Goal: Task Accomplishment & Management: Complete application form

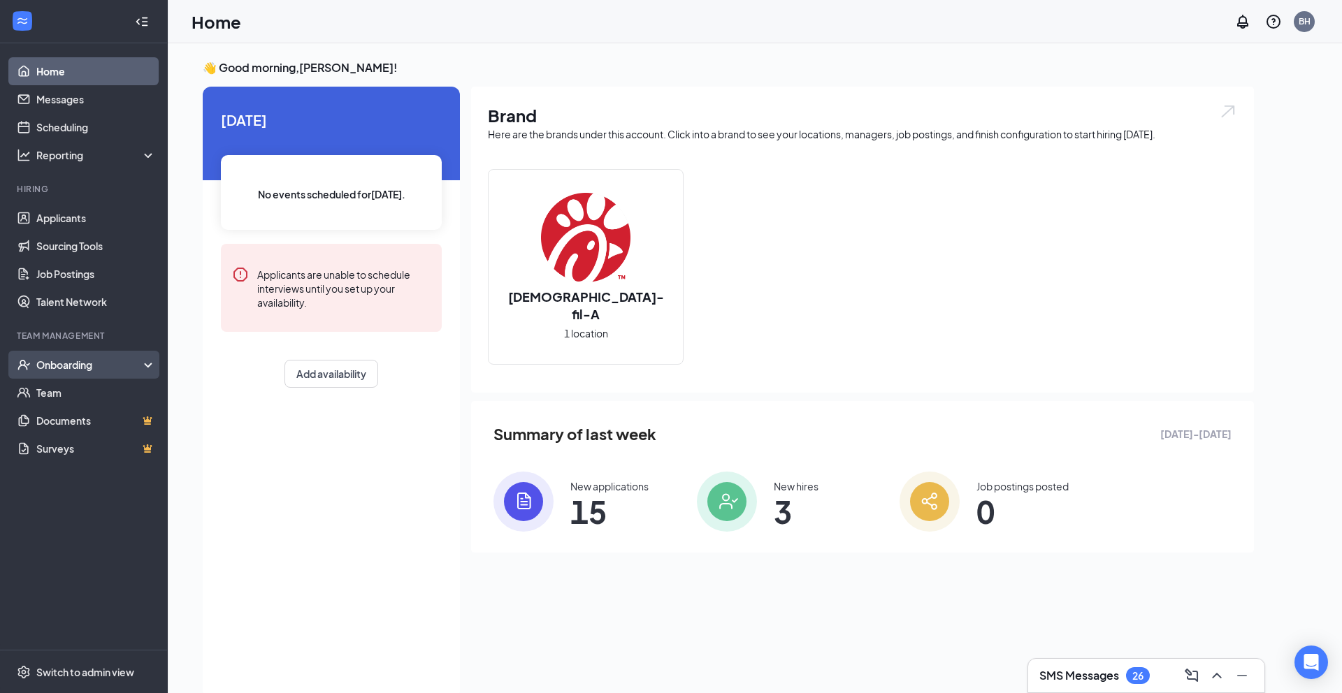
click at [65, 370] on div "Onboarding" at bounding box center [90, 365] width 108 height 14
click at [65, 389] on link "Overview" at bounding box center [95, 393] width 119 height 28
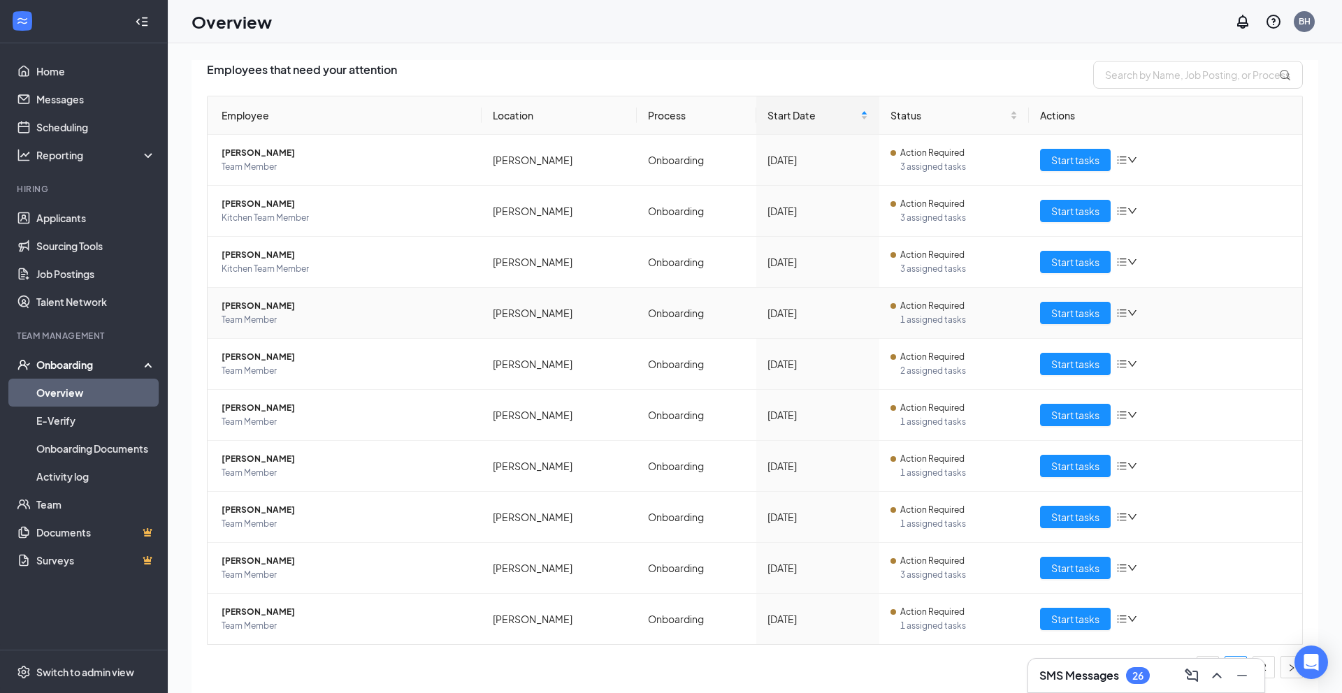
scroll to position [99, 0]
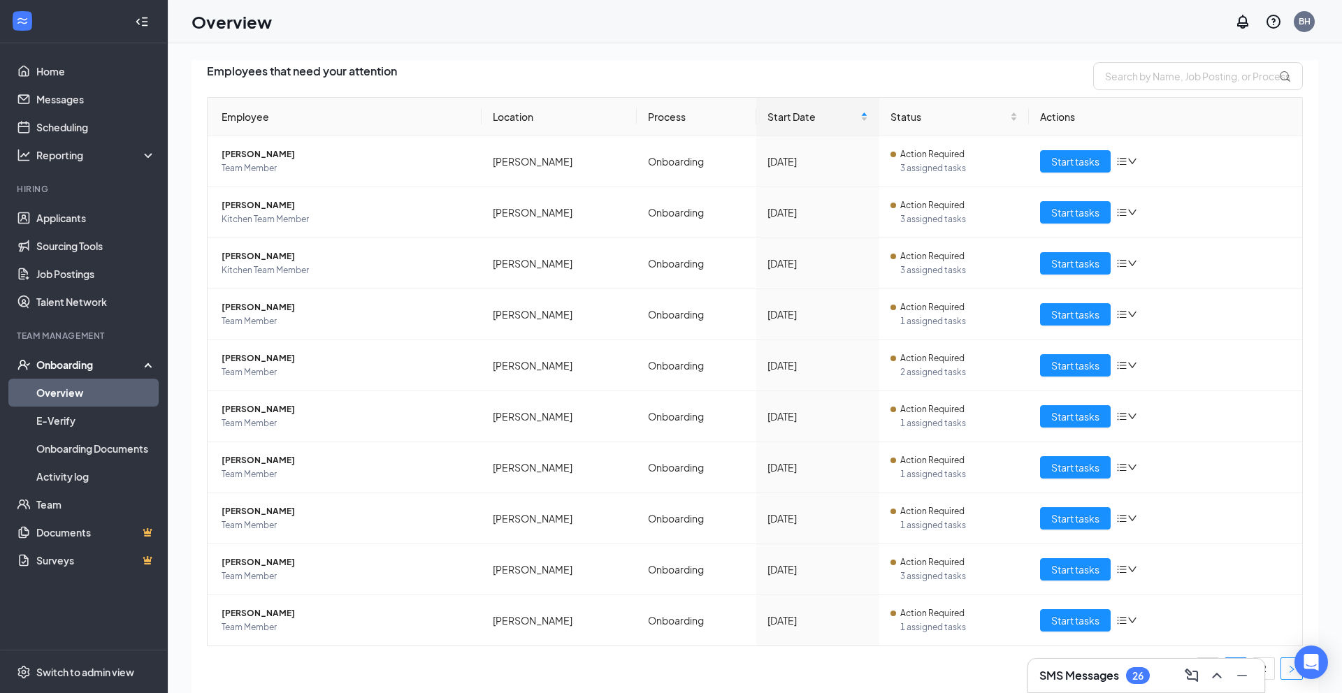
click at [1283, 669] on button "button" at bounding box center [1291, 668] width 22 height 22
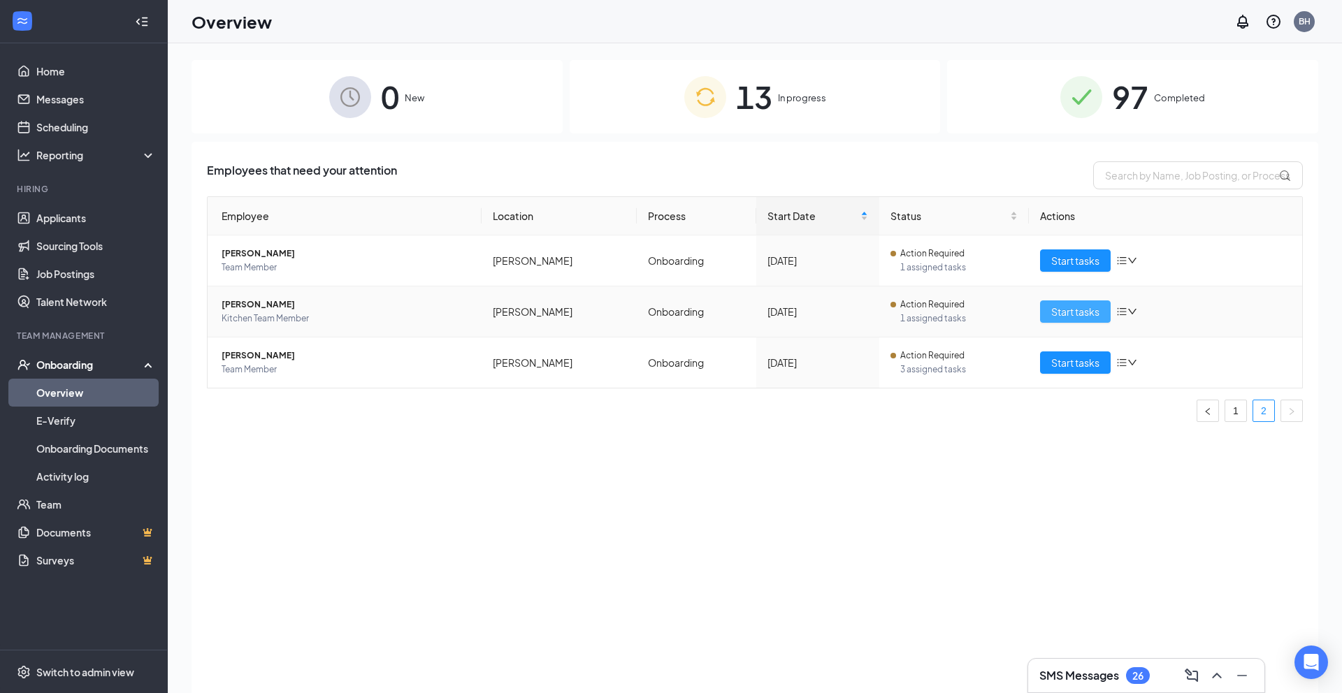
click at [1083, 317] on span "Start tasks" at bounding box center [1075, 311] width 48 height 15
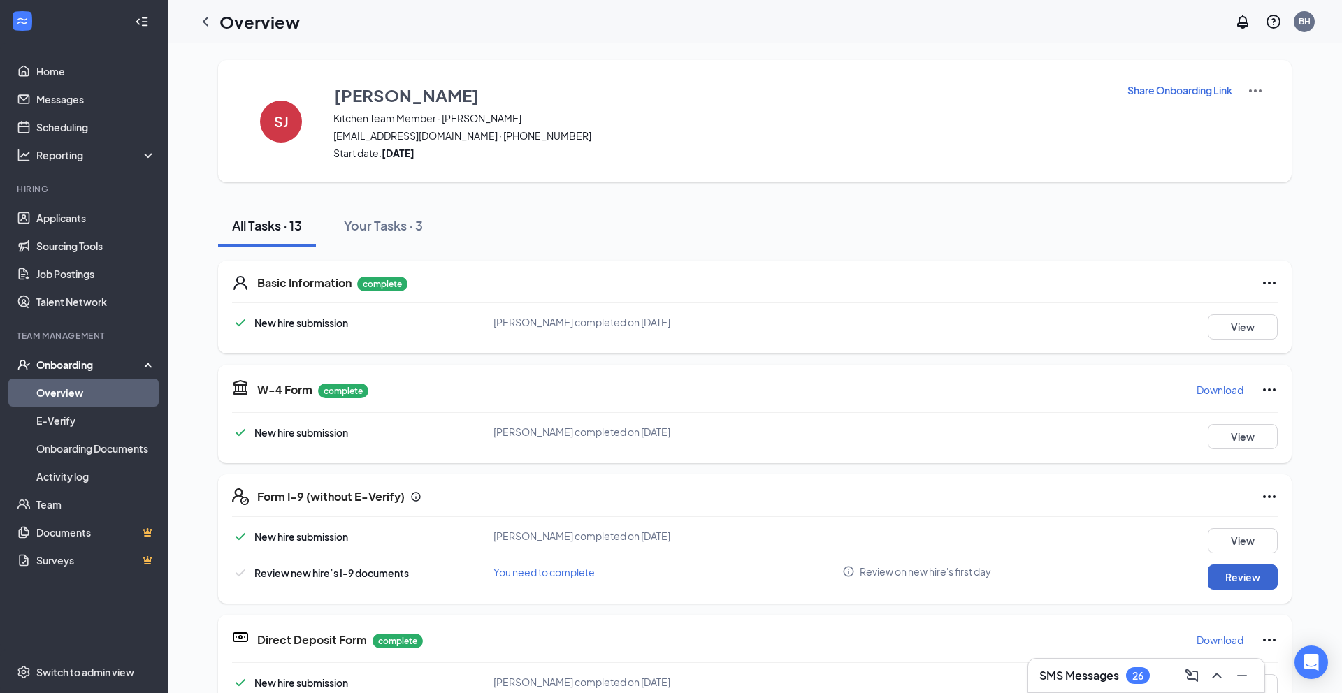
scroll to position [27, 0]
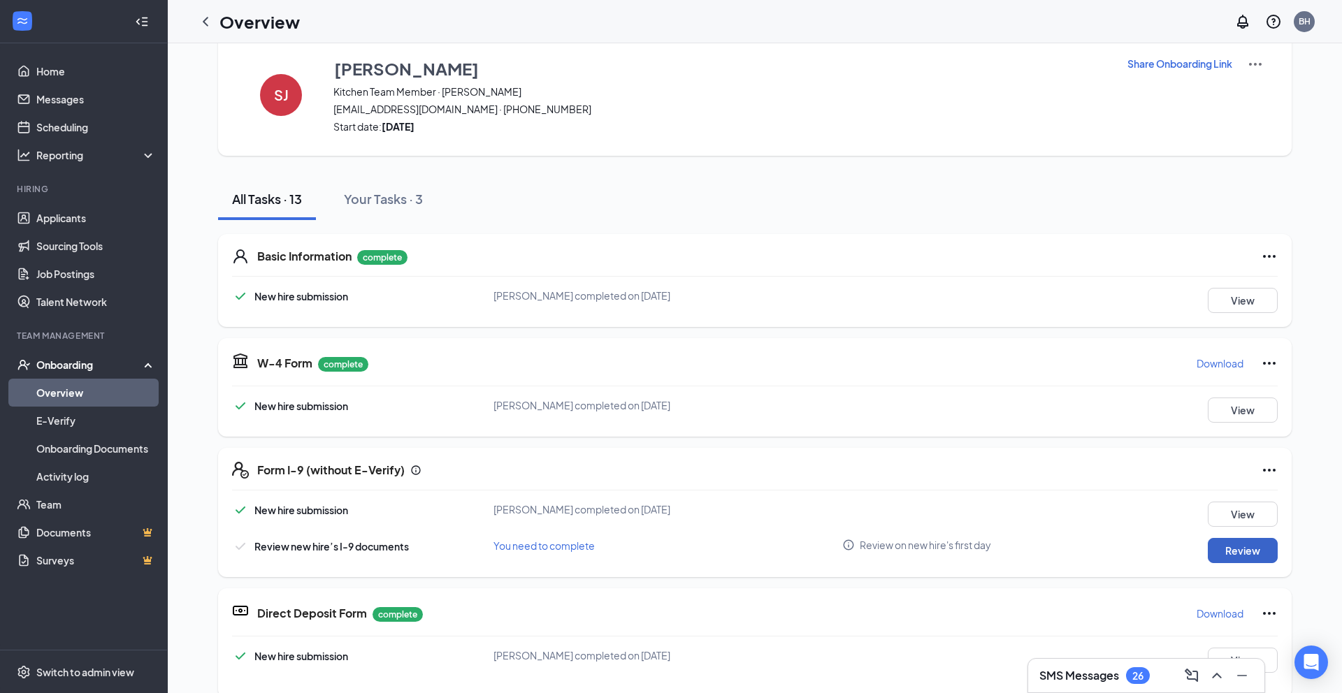
click at [1231, 553] on button "Review" at bounding box center [1242, 550] width 70 height 25
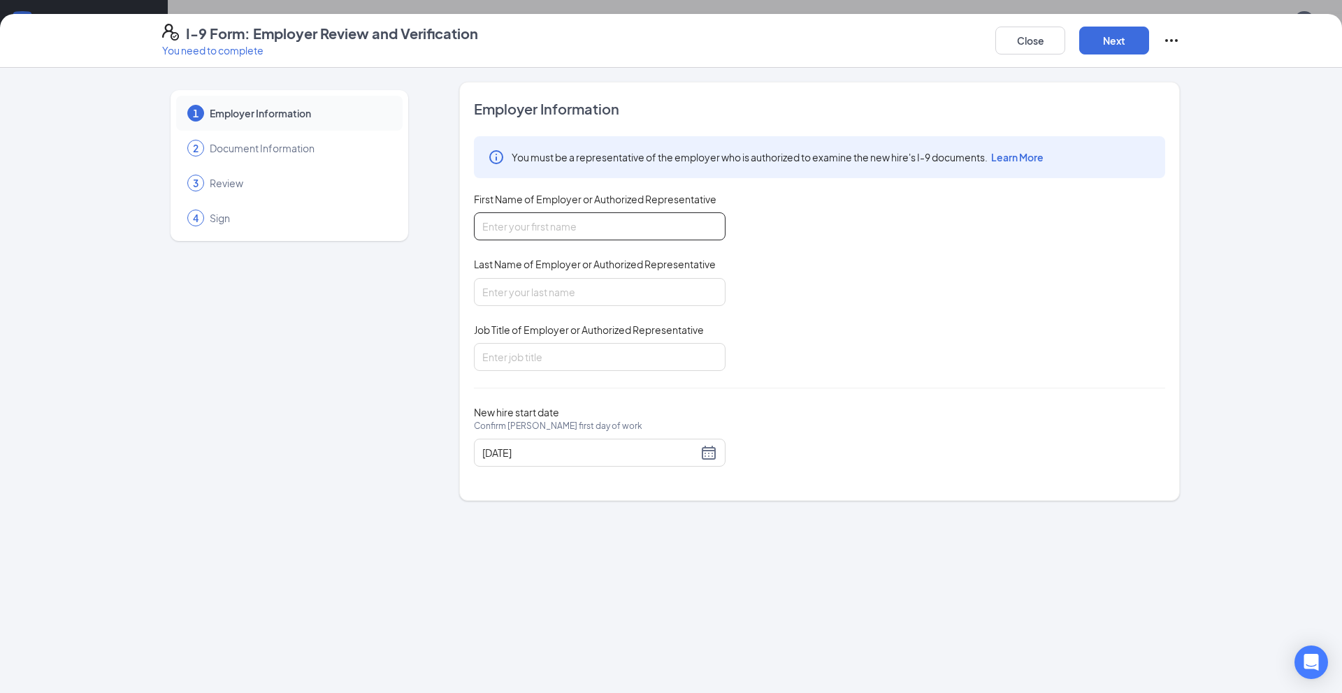
click at [597, 228] on input "First Name of Employer or Authorized Representative" at bounding box center [600, 226] width 252 height 28
type input "[PERSON_NAME]"
click at [542, 364] on input "Job Title of Employer or Authorized Representative" at bounding box center [600, 357] width 252 height 28
type input "HR Director"
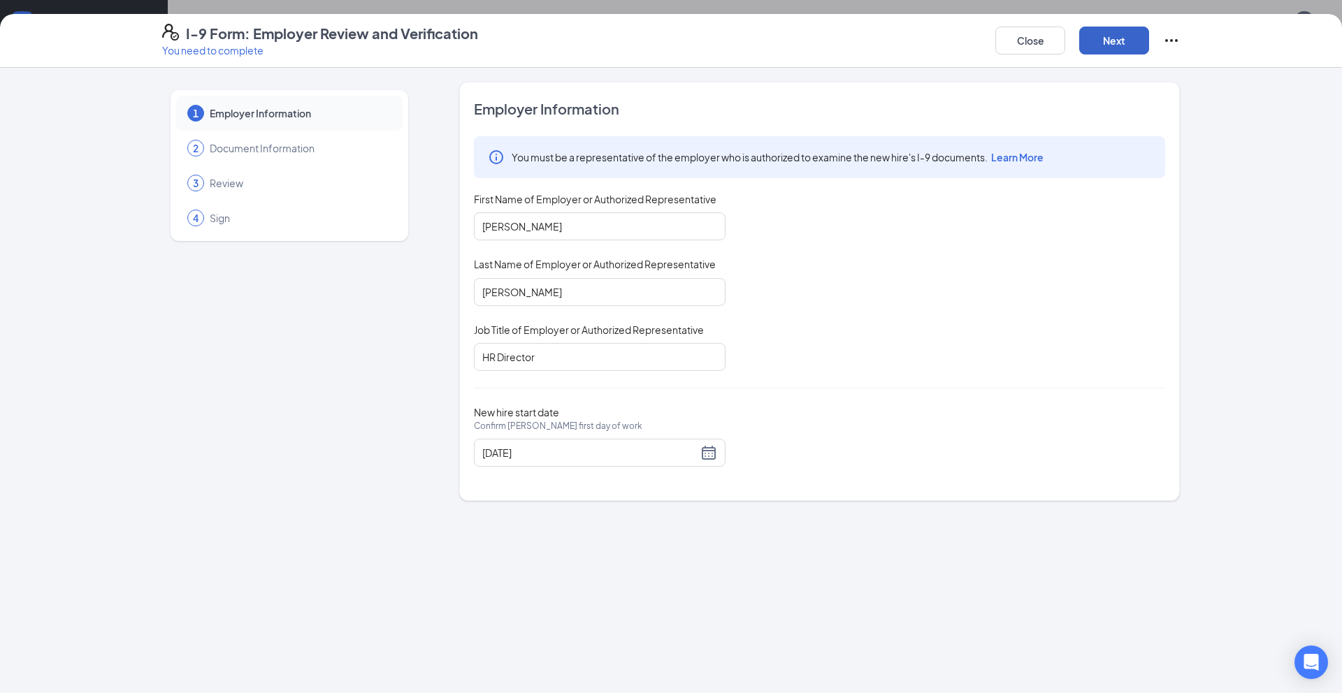
click at [1112, 37] on button "Next" at bounding box center [1114, 41] width 70 height 28
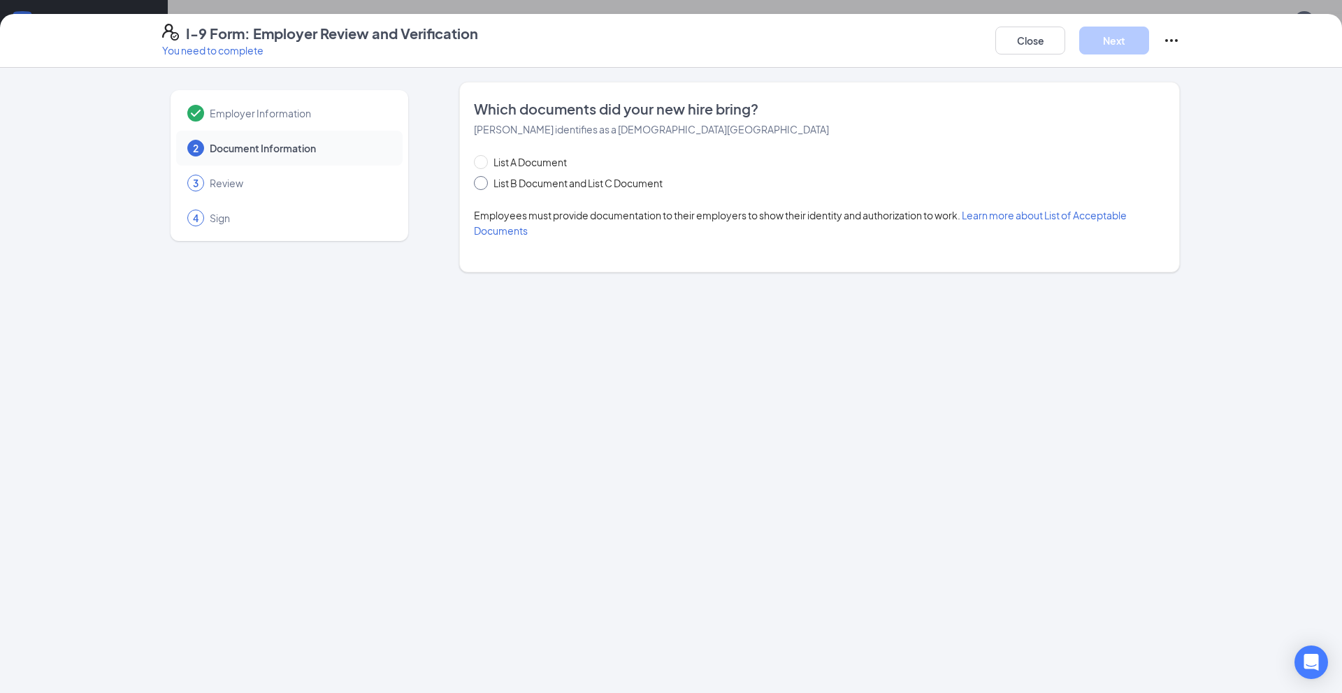
click at [492, 179] on span "List B Document and List C Document" at bounding box center [578, 182] width 180 height 15
click at [484, 179] on input "List B Document and List C Document" at bounding box center [479, 181] width 10 height 10
radio input "true"
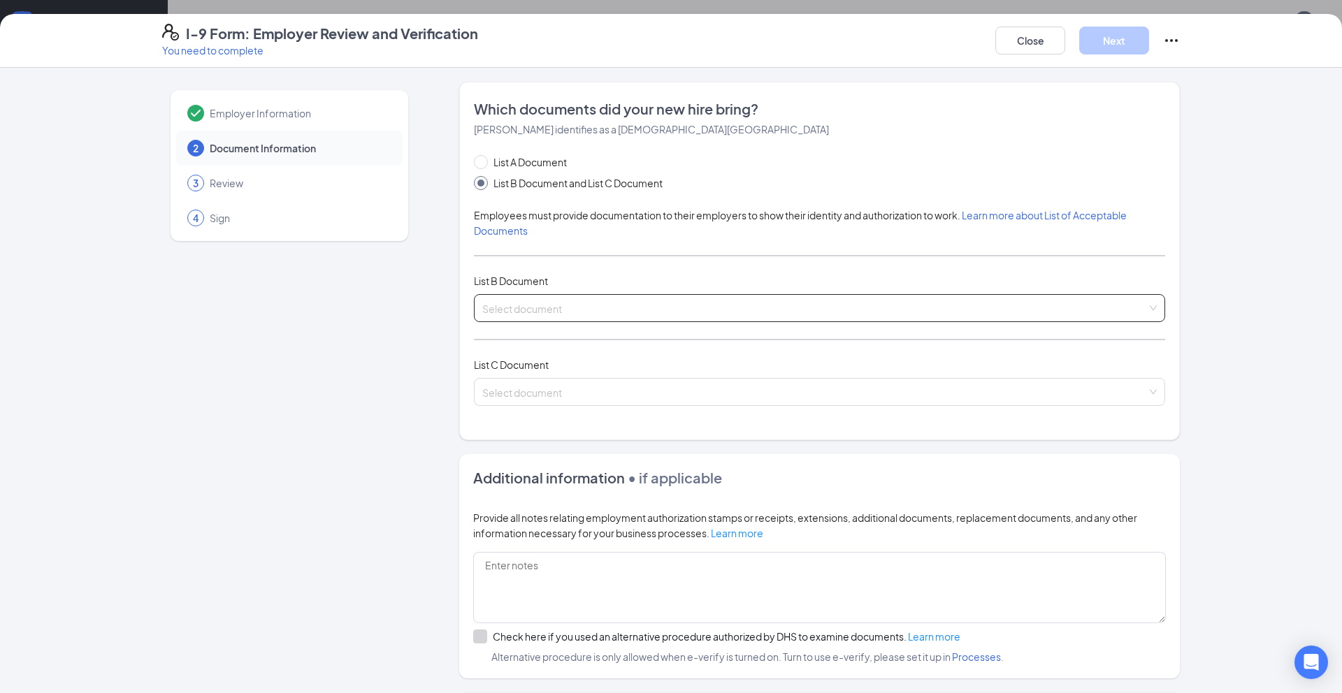
click at [549, 310] on input "search" at bounding box center [814, 305] width 664 height 21
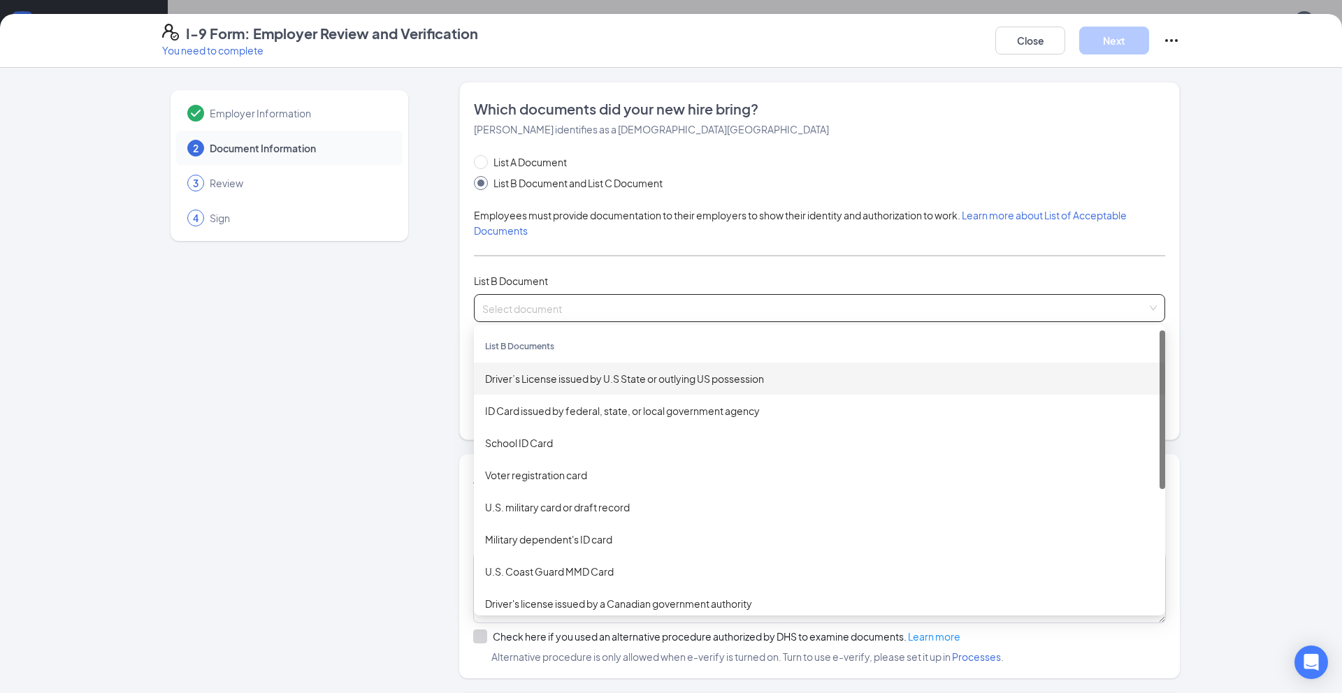
click at [556, 375] on div "Driver’s License issued by U.S State or outlying US possession" at bounding box center [819, 378] width 669 height 15
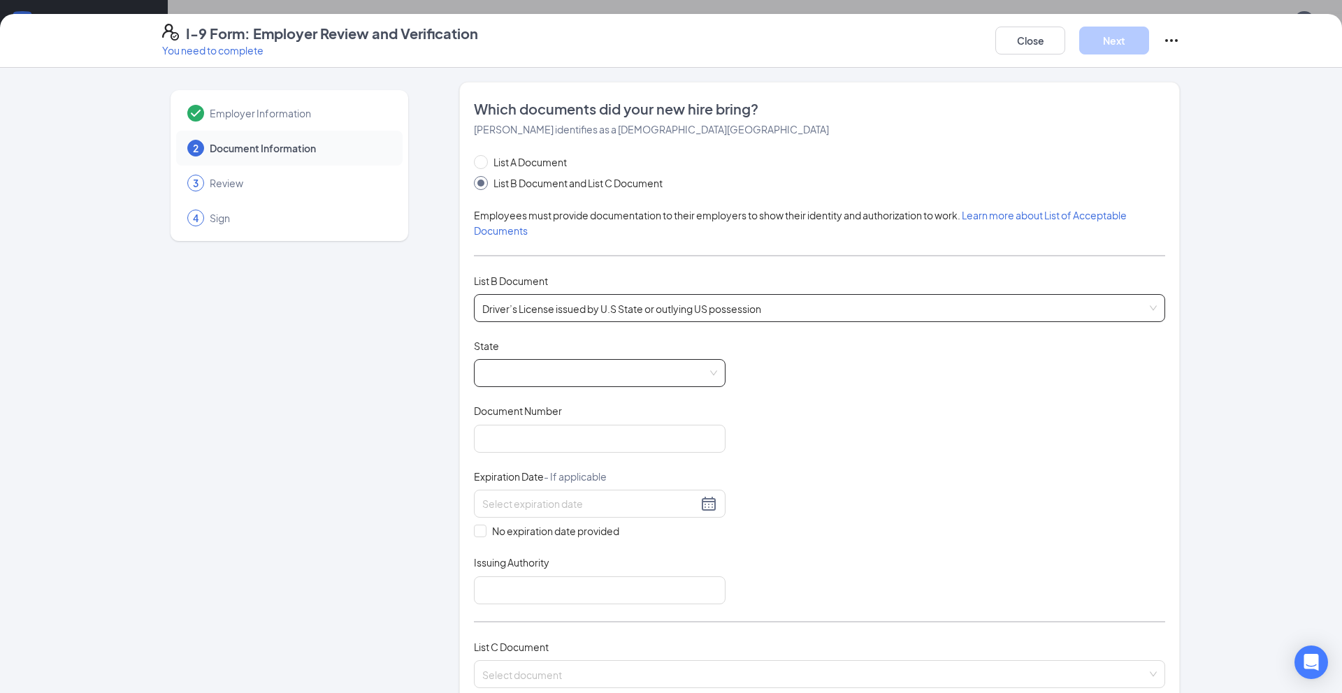
click at [541, 375] on span at bounding box center [599, 373] width 235 height 27
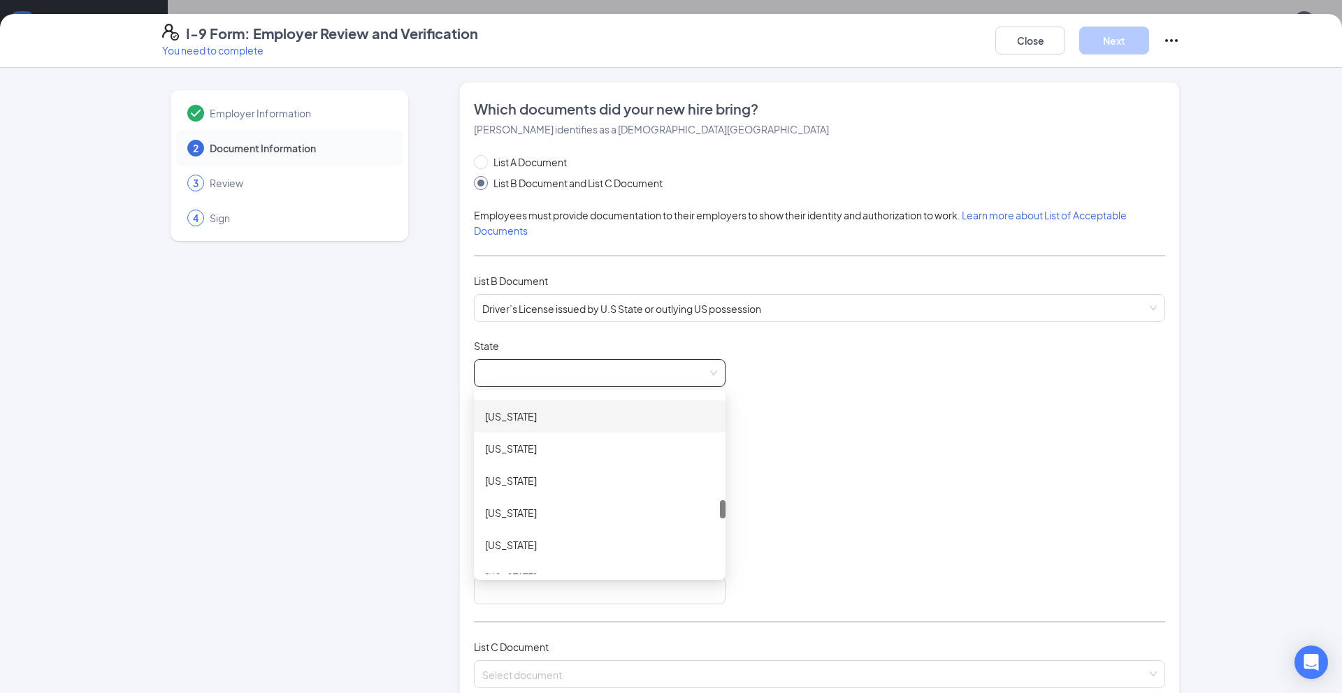
click at [530, 421] on div "[US_STATE]" at bounding box center [599, 416] width 229 height 15
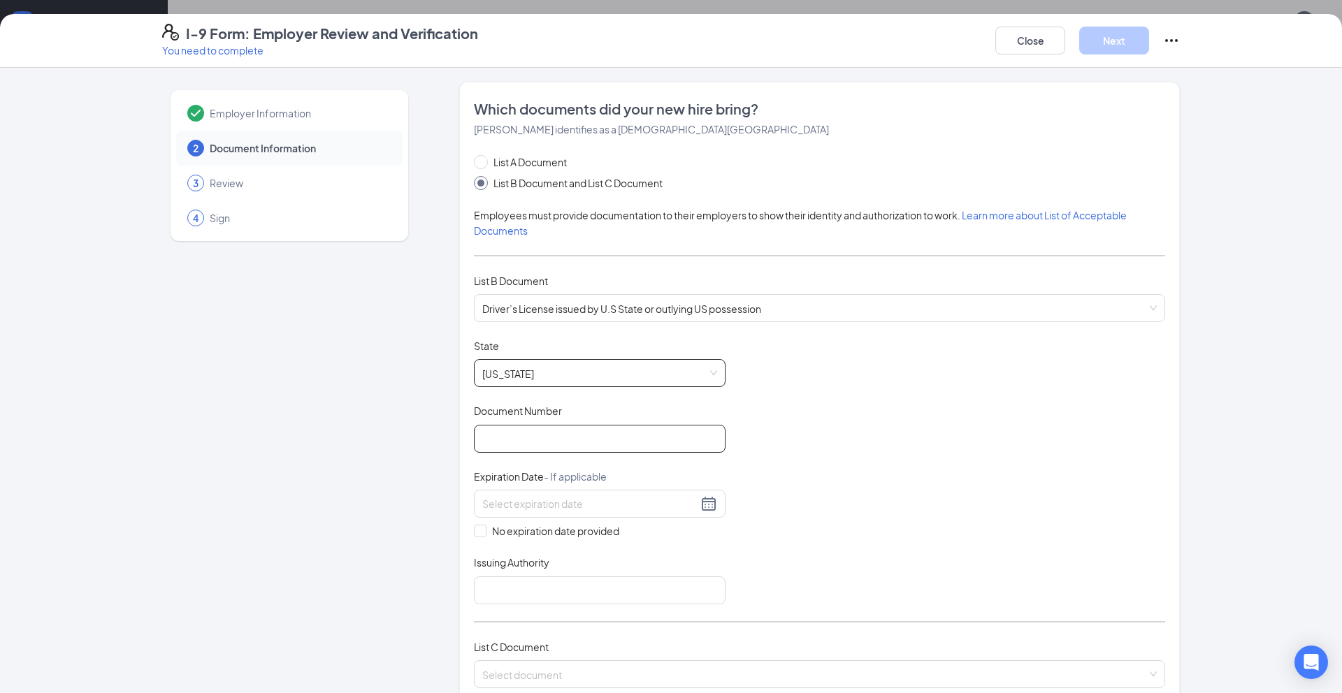
click at [524, 443] on input "Document Number" at bounding box center [600, 439] width 252 height 28
type input "NHL15326331"
click at [509, 503] on input at bounding box center [589, 503] width 215 height 15
click at [641, 656] on div "28" at bounding box center [645, 649] width 17 height 17
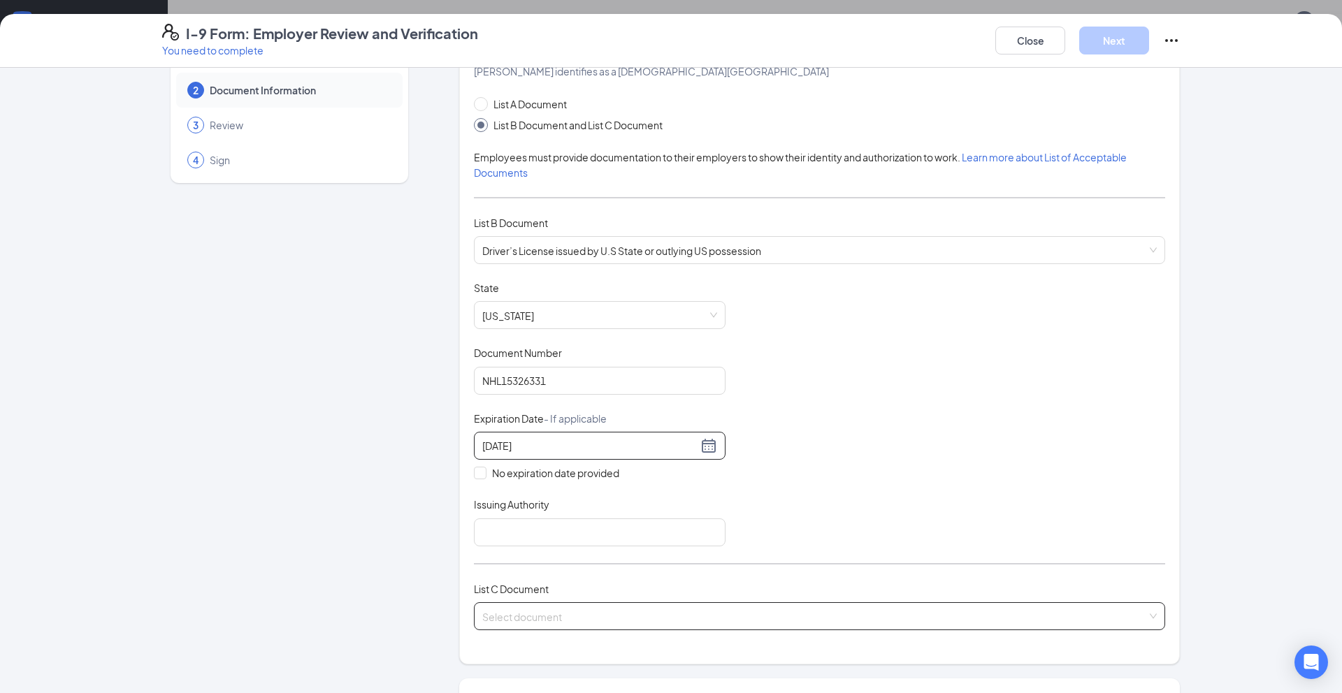
scroll to position [61, 0]
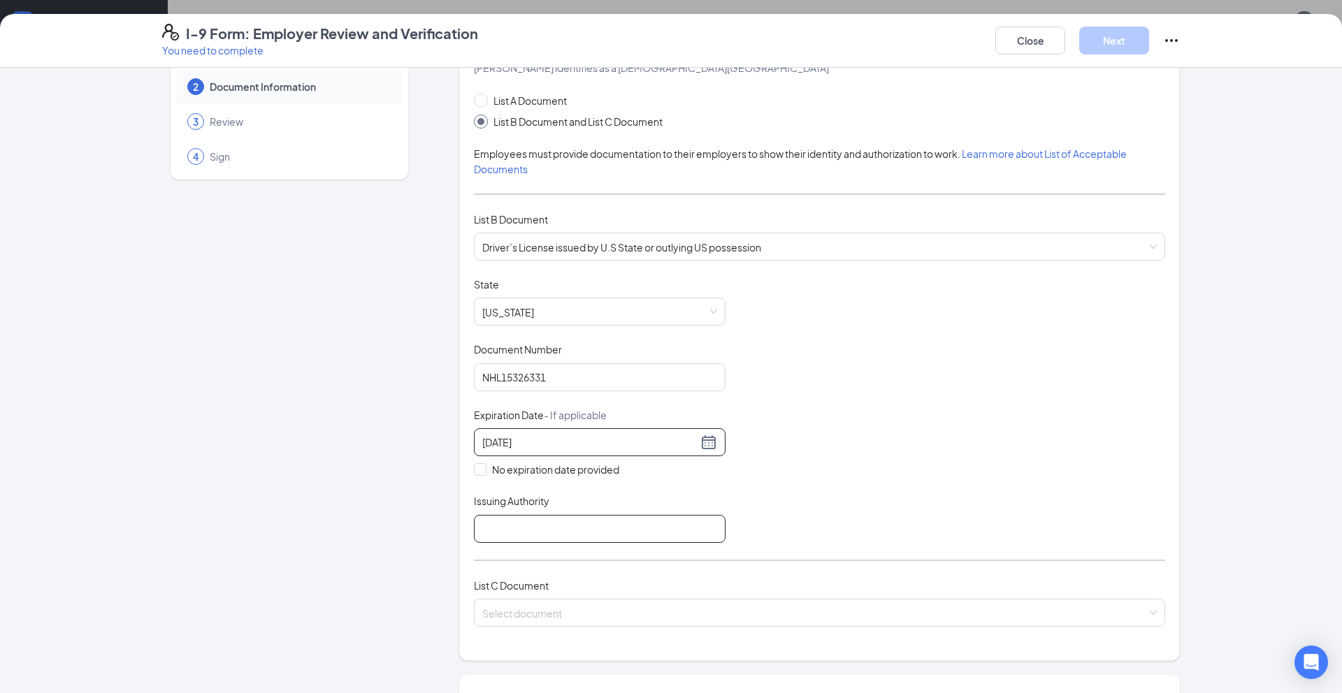
type input "[DATE]"
click at [546, 529] on input "Issuing Authority" at bounding box center [600, 529] width 252 height 28
type input "[US_STATE]"
click at [536, 611] on input "search" at bounding box center [814, 611] width 664 height 21
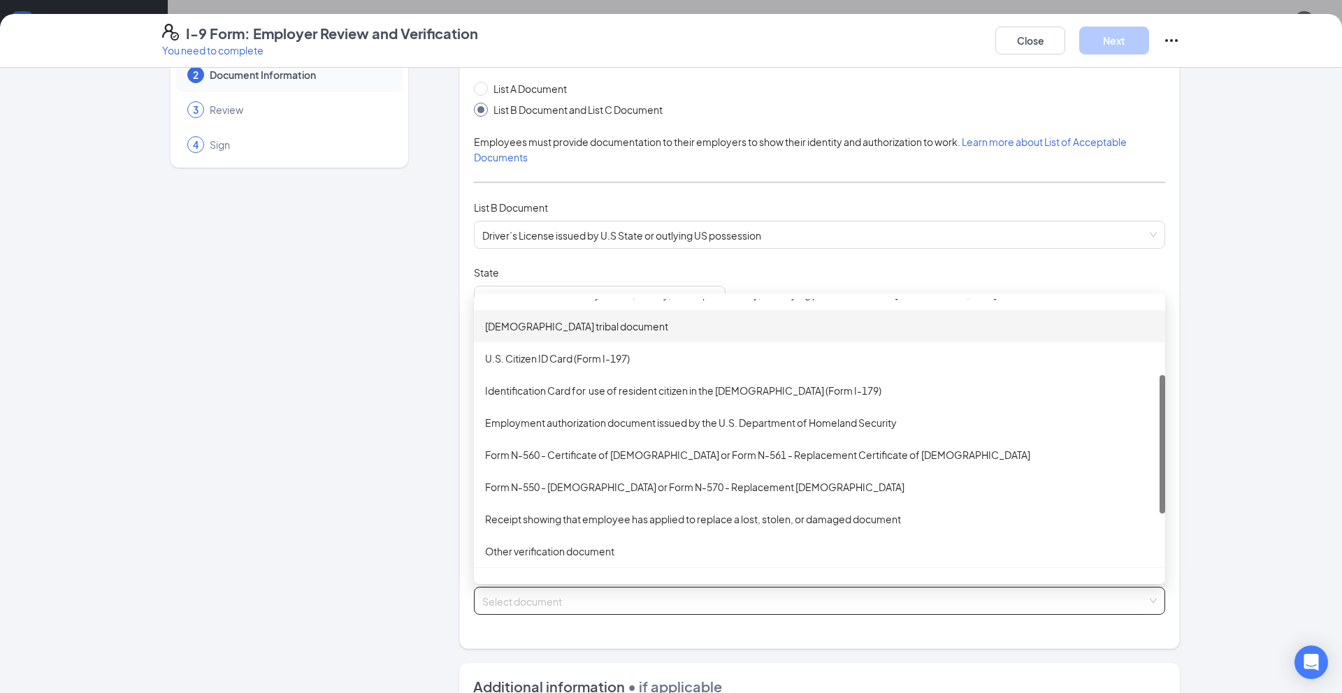
scroll to position [187, 0]
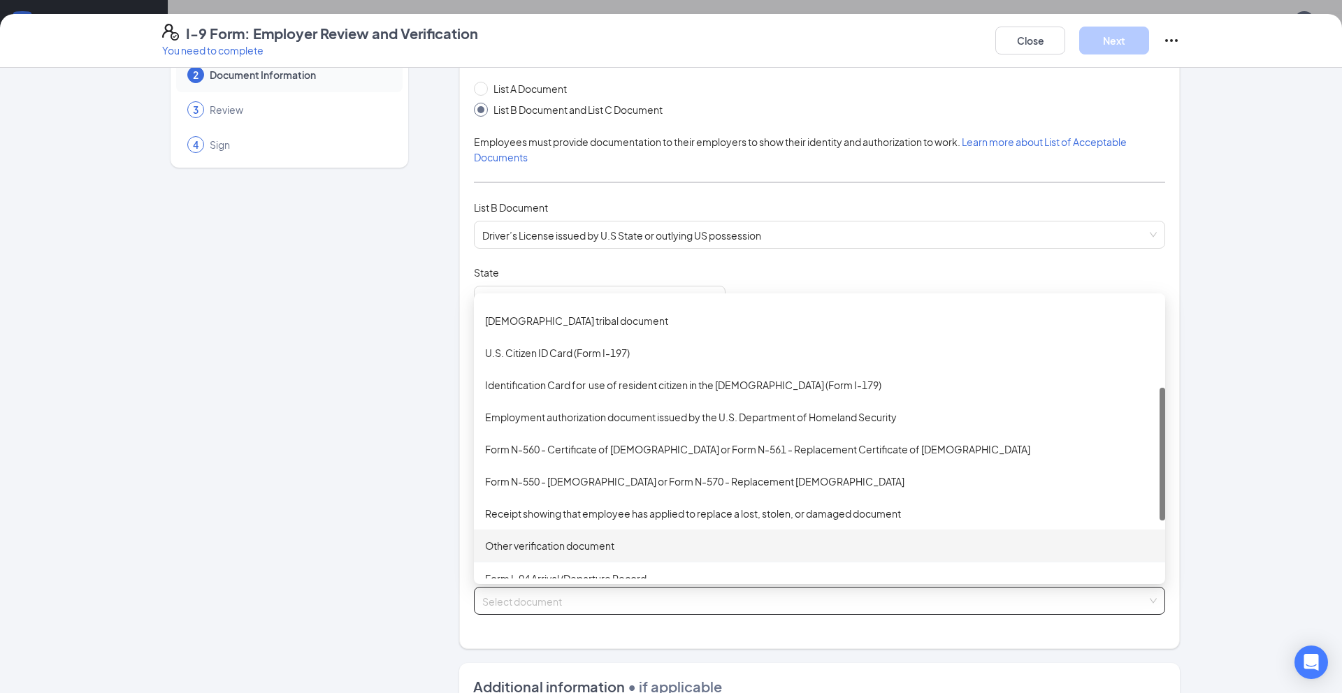
click at [549, 536] on div "Other verification document" at bounding box center [819, 546] width 691 height 32
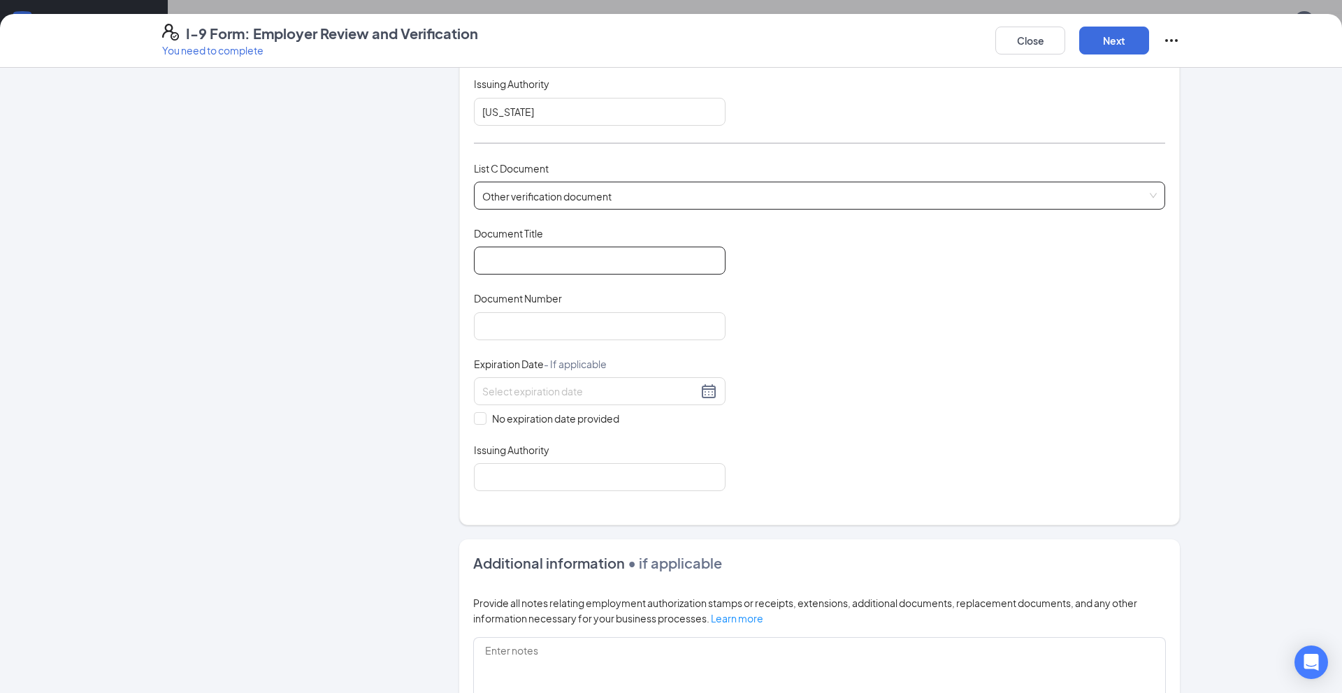
scroll to position [496, 0]
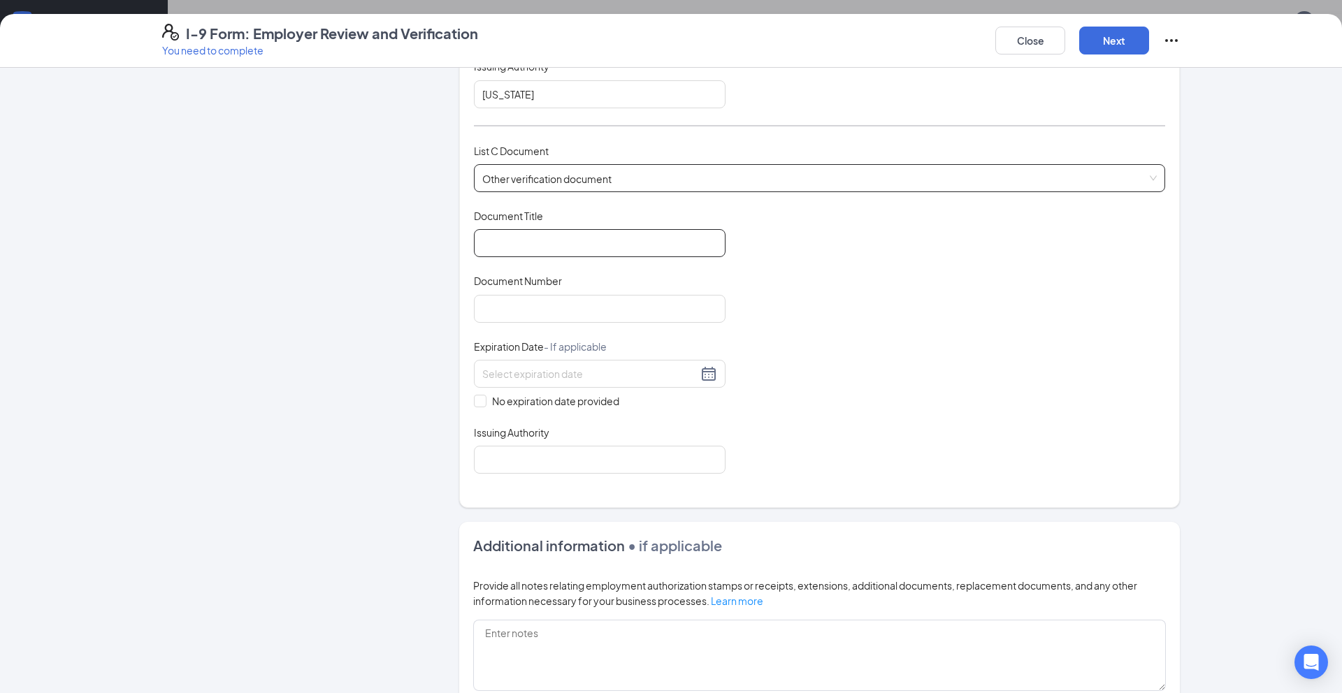
click at [511, 233] on input "Document Title" at bounding box center [600, 243] width 252 height 28
type input "Social Security"
click at [530, 303] on input "Document Number" at bounding box center [600, 309] width 252 height 28
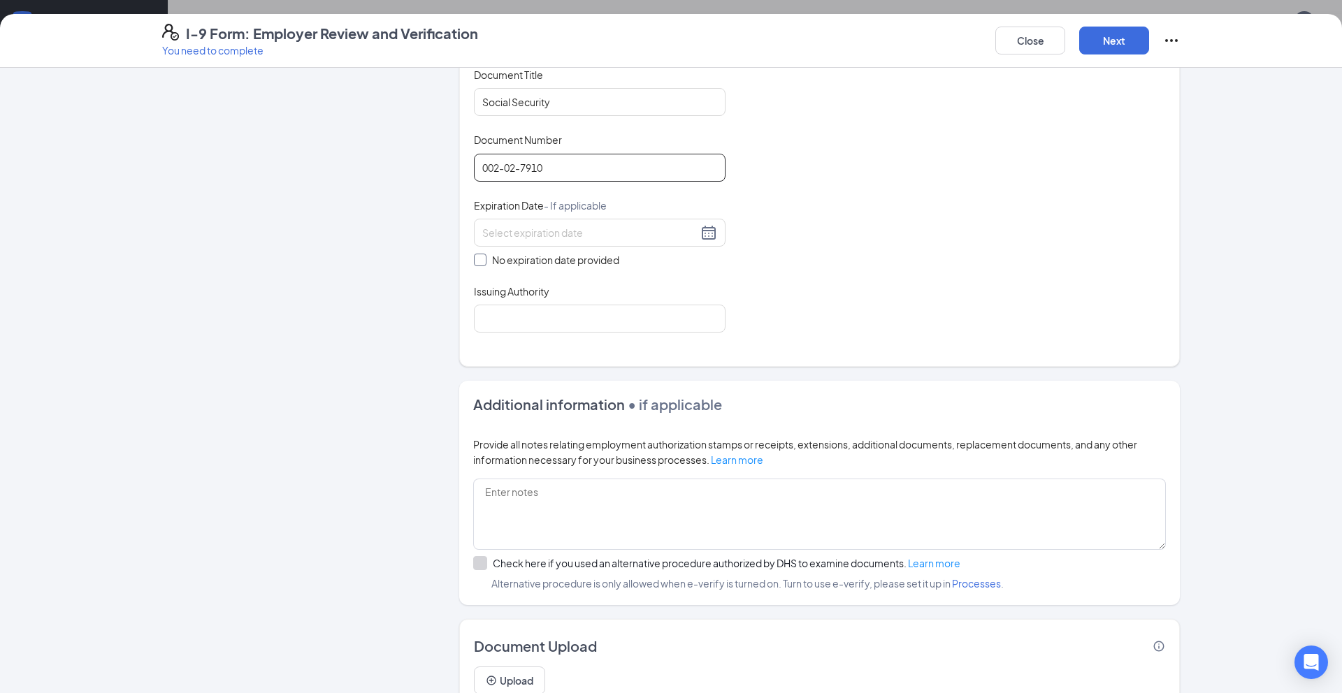
type input "002-02-7910"
click at [485, 263] on span at bounding box center [480, 260] width 13 height 13
click at [484, 263] on input "No expiration date provided" at bounding box center [479, 259] width 10 height 10
checkbox input "true"
click at [528, 328] on input "Issuing Authority" at bounding box center [600, 321] width 252 height 28
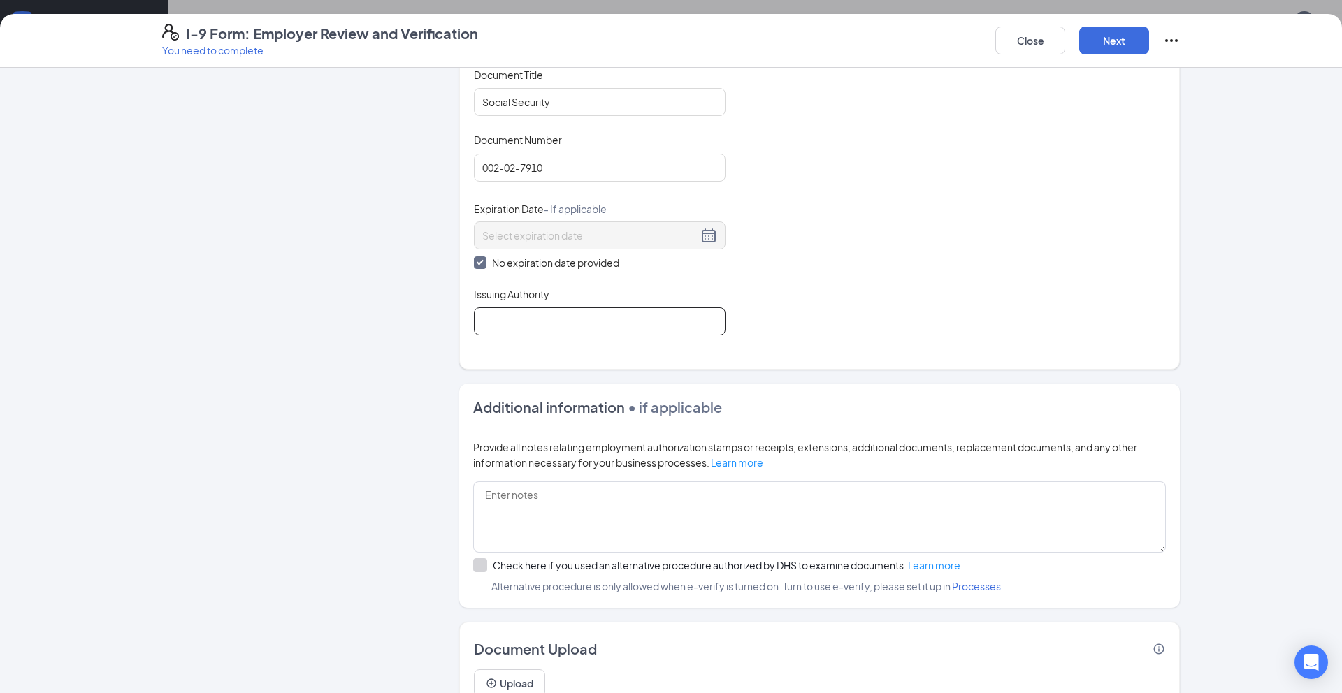
type input "Social Security Administration"
click at [1104, 47] on button "Next" at bounding box center [1114, 41] width 70 height 28
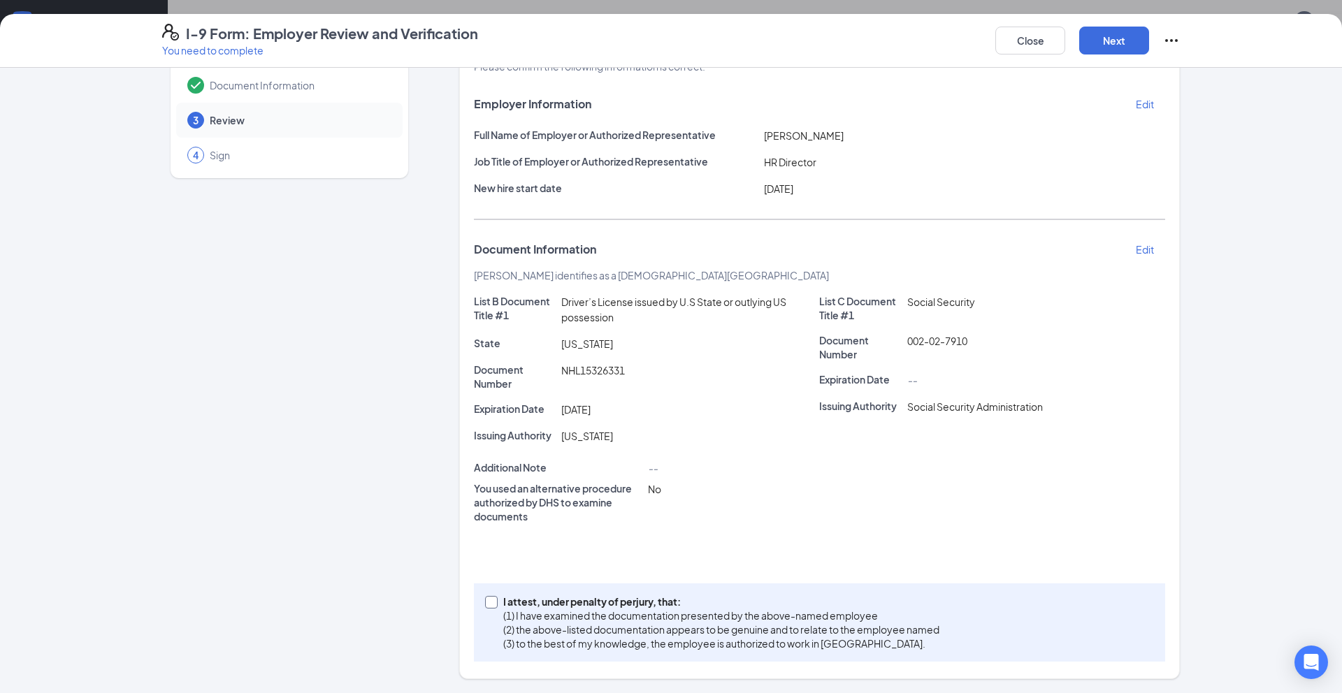
click at [497, 602] on span at bounding box center [491, 602] width 13 height 13
click at [495, 602] on input "I attest, under penalty of [PERSON_NAME], that: (1) I have examined the documen…" at bounding box center [490, 601] width 10 height 10
checkbox input "true"
click at [1131, 40] on button "Next" at bounding box center [1114, 41] width 70 height 28
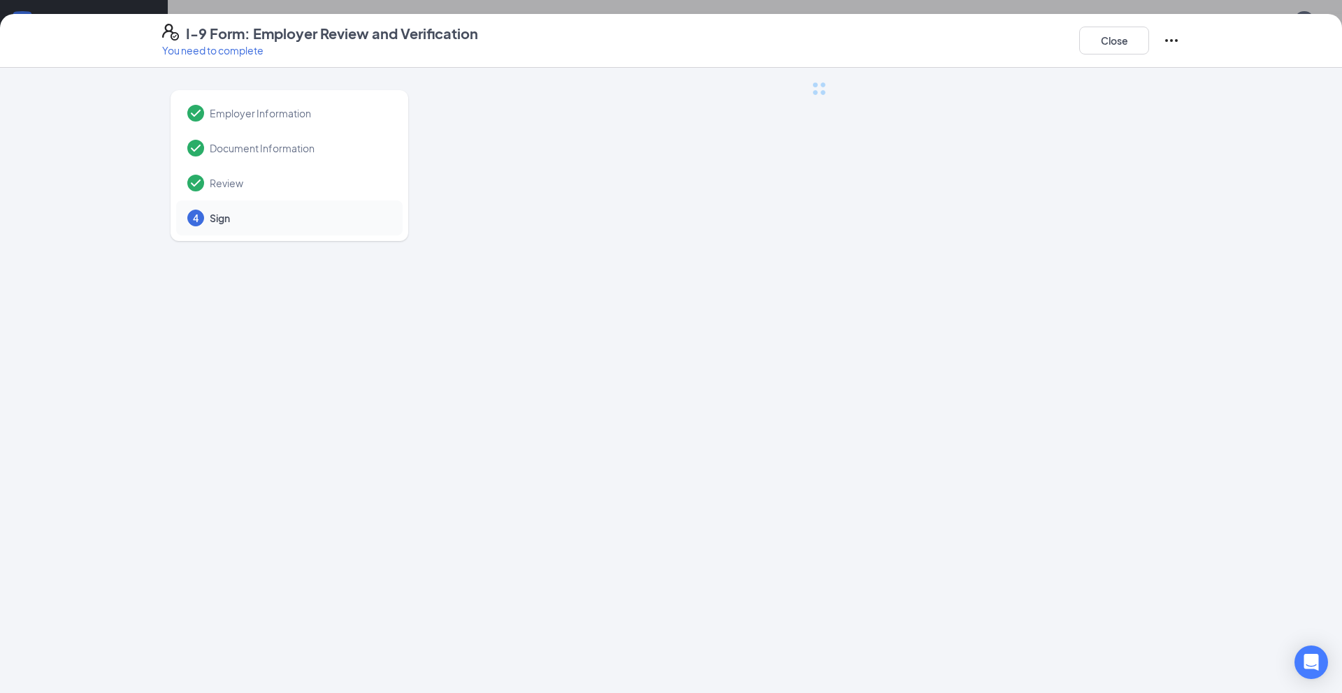
scroll to position [0, 0]
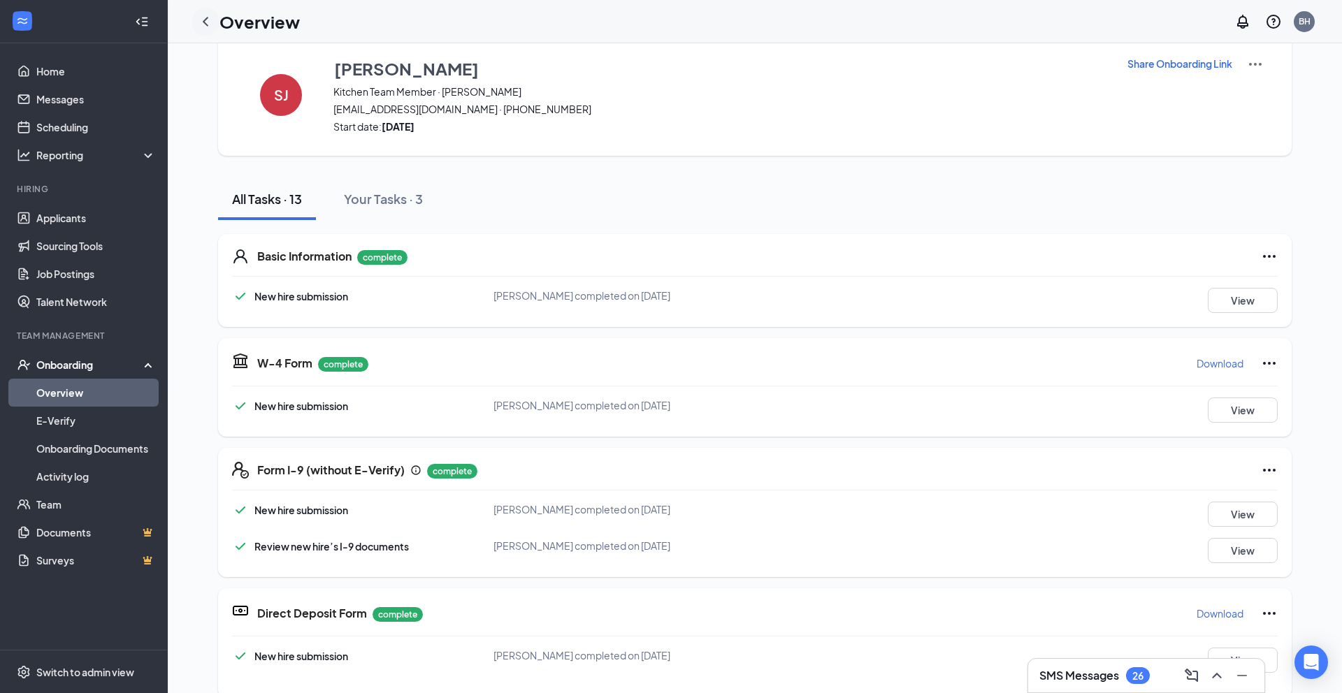
click at [212, 27] on icon "ChevronLeft" at bounding box center [205, 21] width 17 height 17
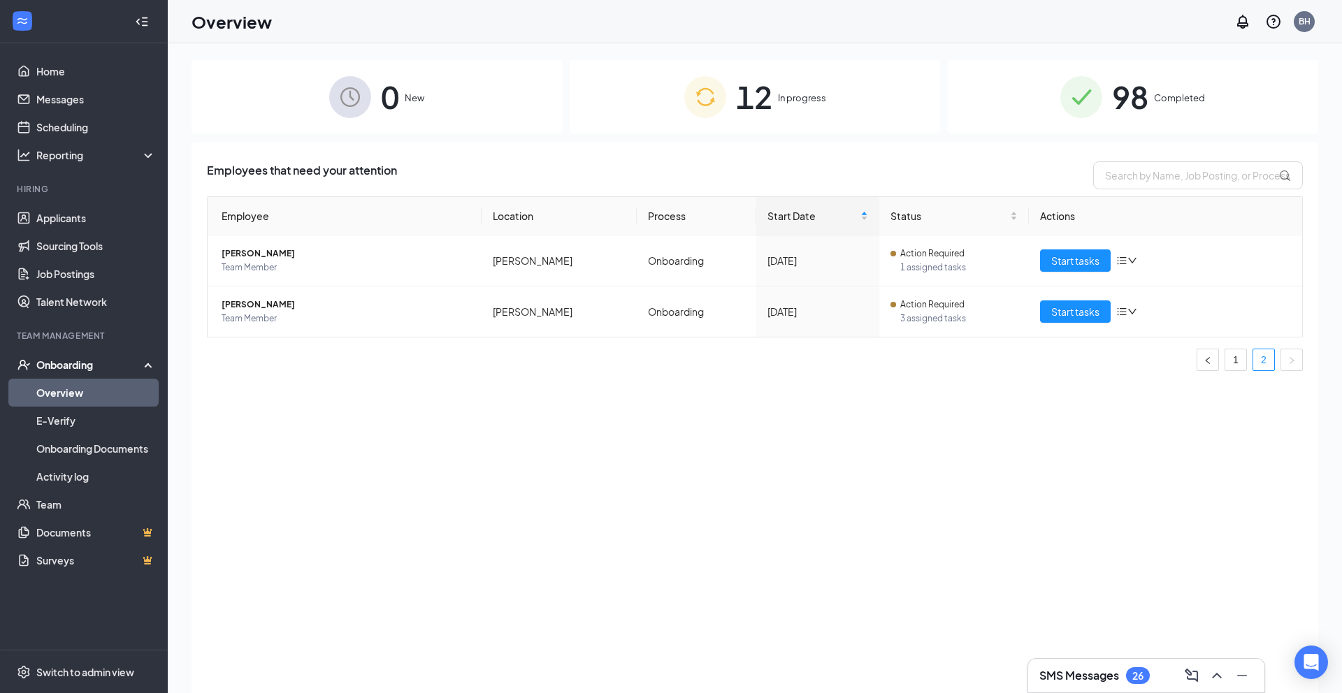
scroll to position [63, 0]
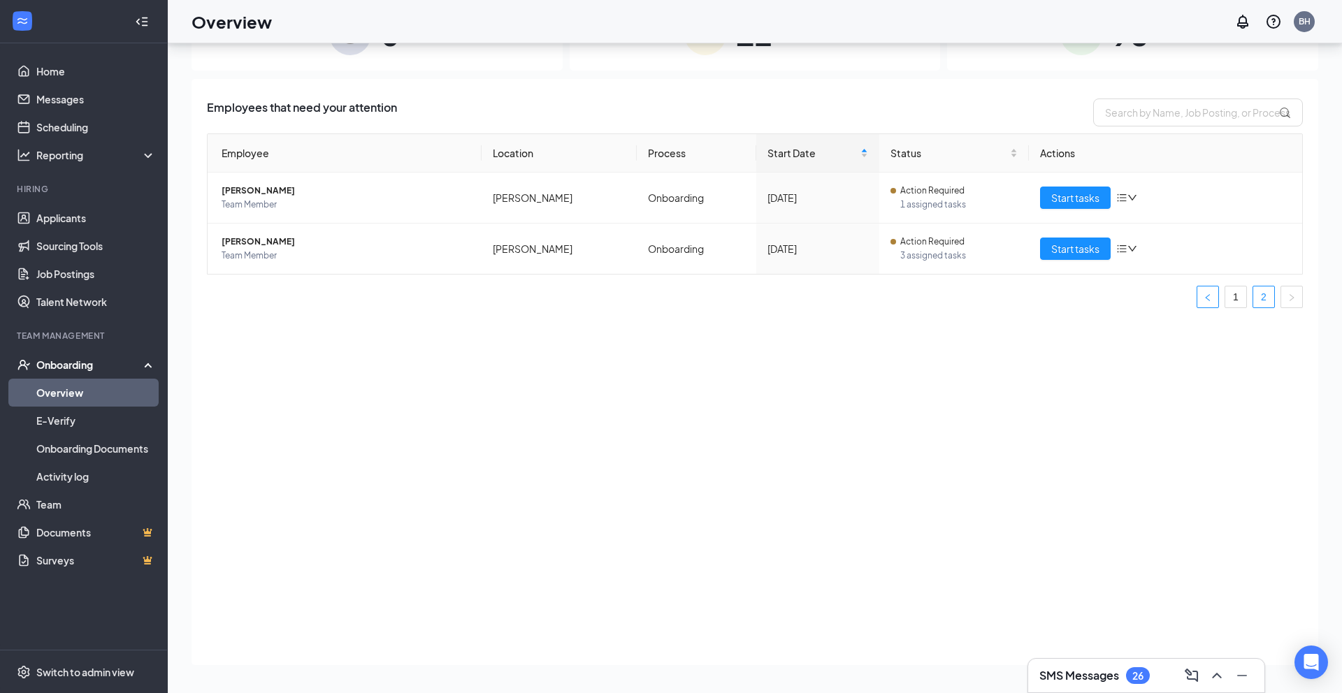
click at [1209, 303] on button "button" at bounding box center [1207, 297] width 22 height 22
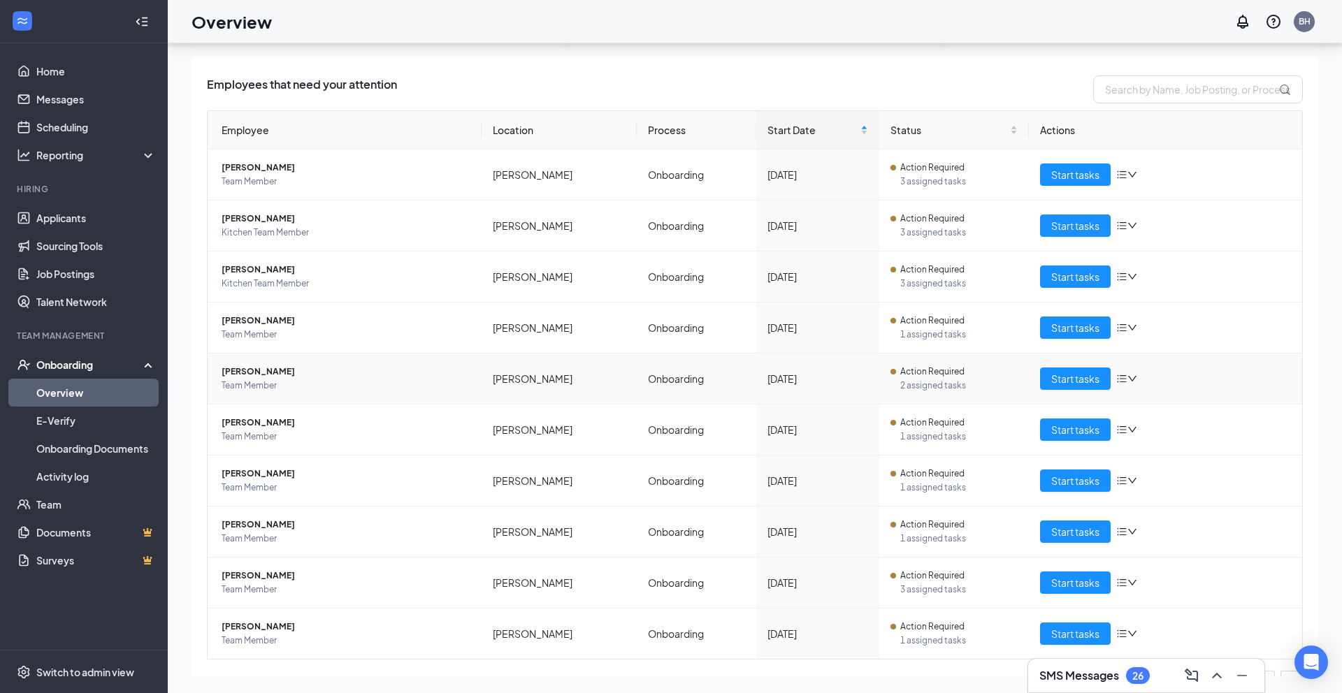
scroll to position [41, 0]
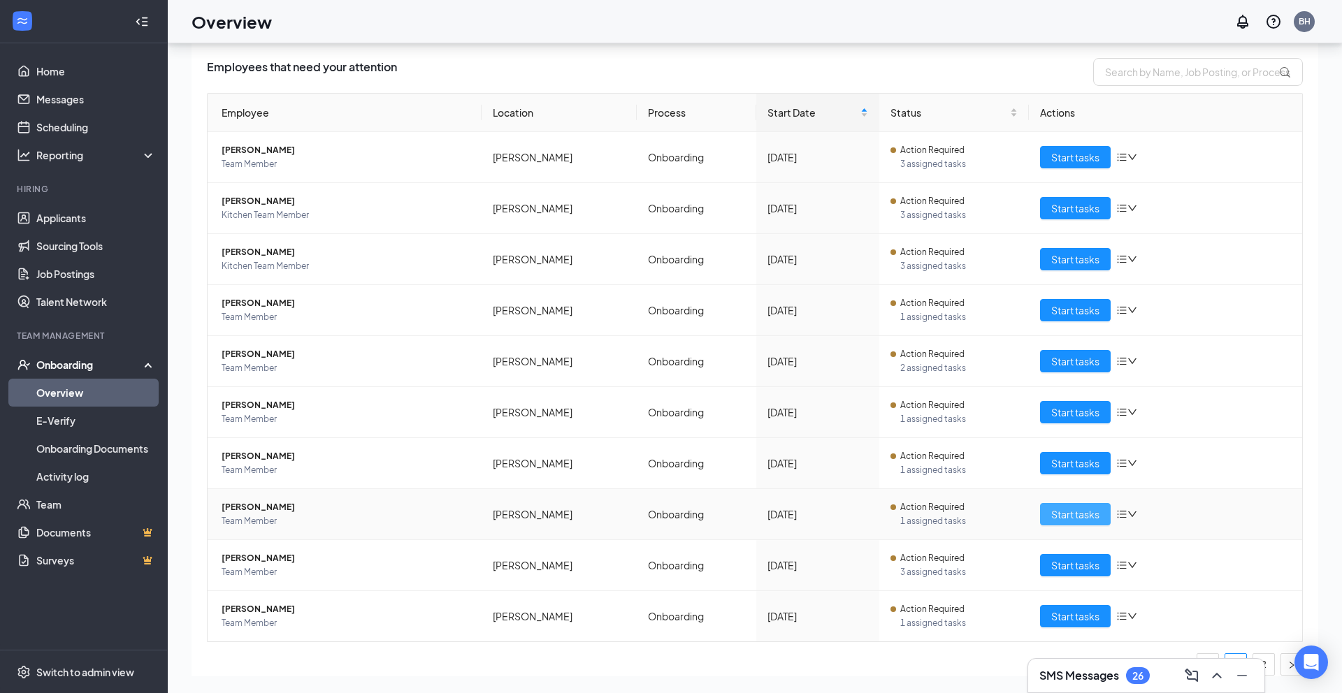
click at [1060, 513] on span "Start tasks" at bounding box center [1075, 514] width 48 height 15
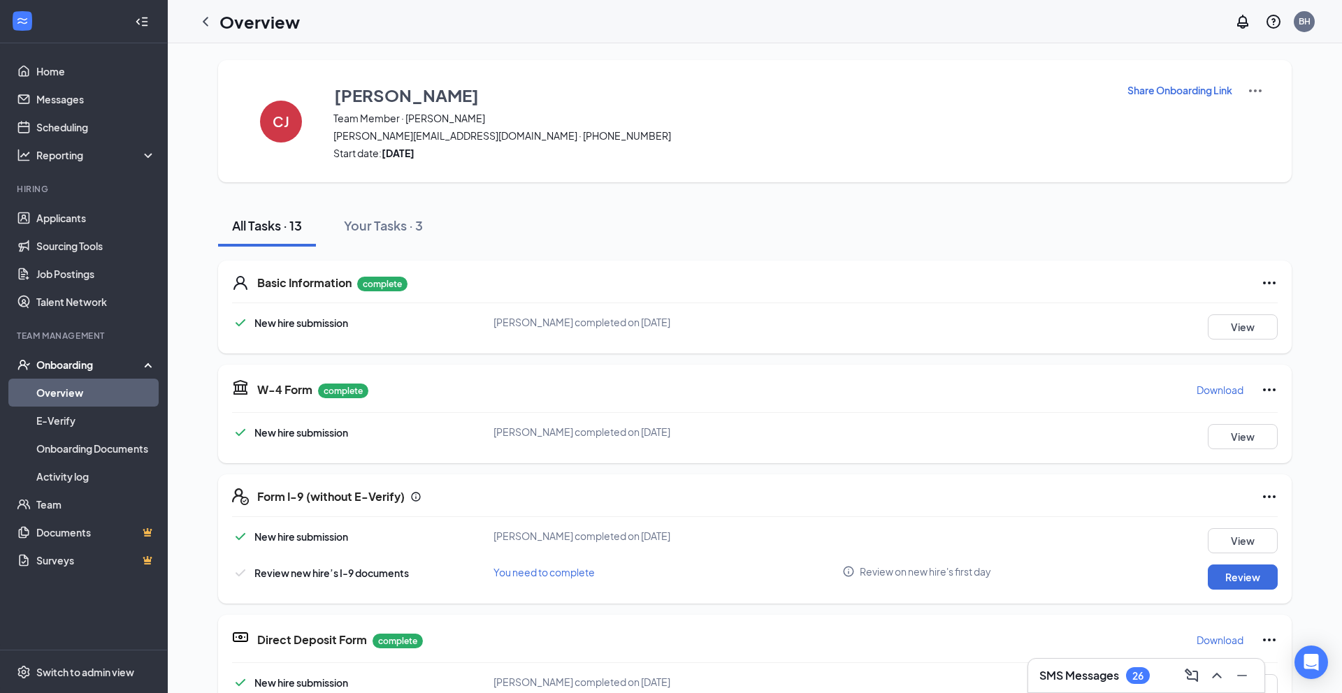
scroll to position [152, 0]
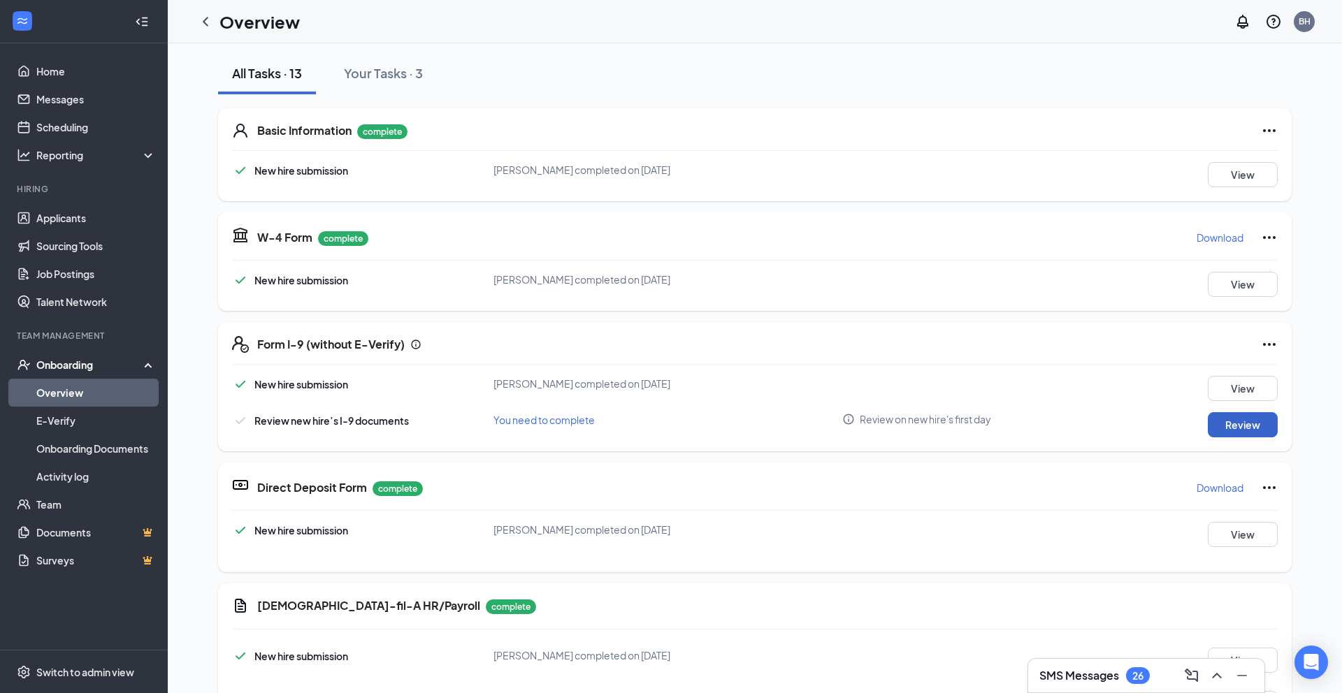
click at [1267, 429] on button "Review" at bounding box center [1242, 424] width 70 height 25
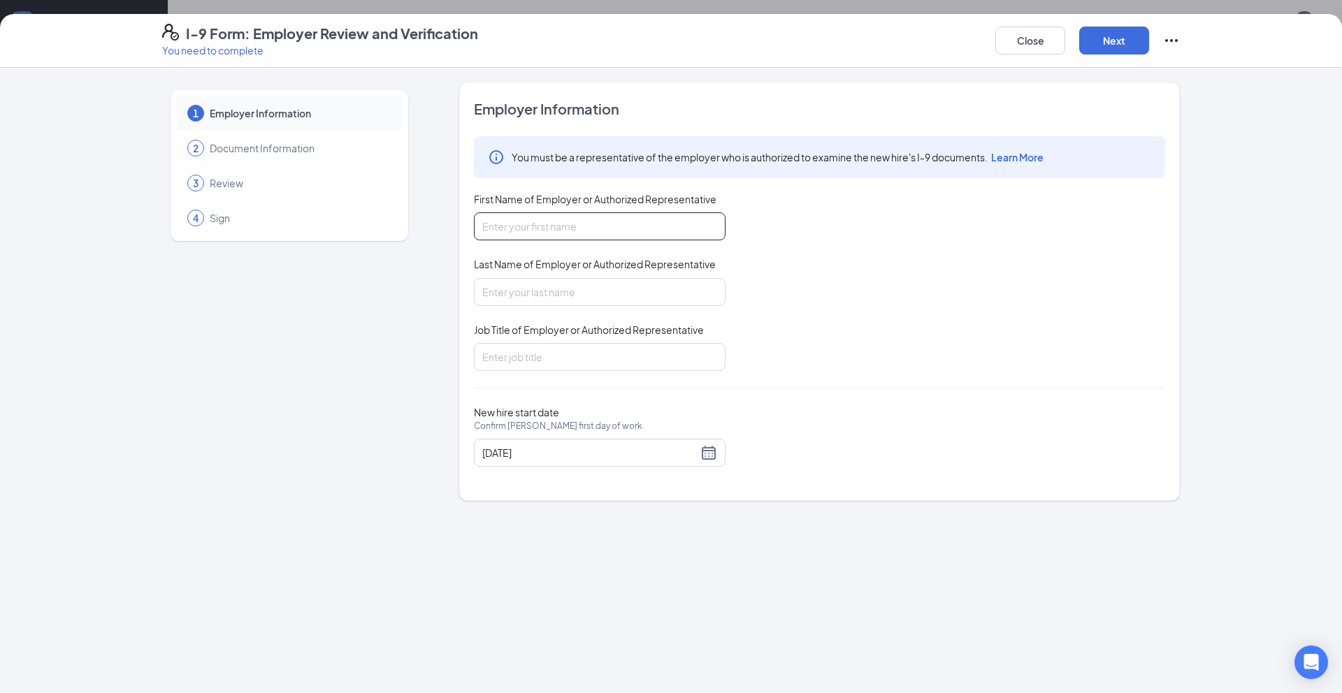
click at [544, 226] on input "First Name of Employer or Authorized Representative" at bounding box center [600, 226] width 252 height 28
type input "[PERSON_NAME]"
click at [521, 359] on input "Job Title of Employer or Authorized Representative" at bounding box center [600, 357] width 252 height 28
type input "HR Director"
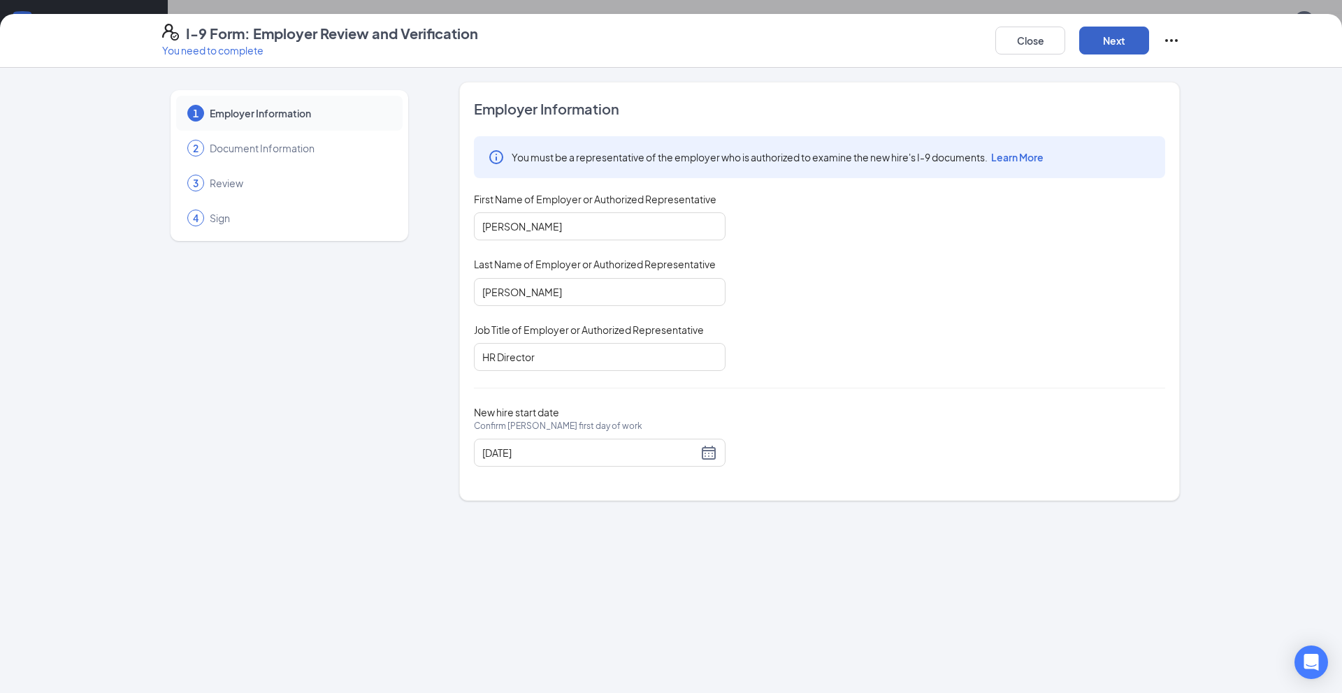
click at [1127, 44] on button "Next" at bounding box center [1114, 41] width 70 height 28
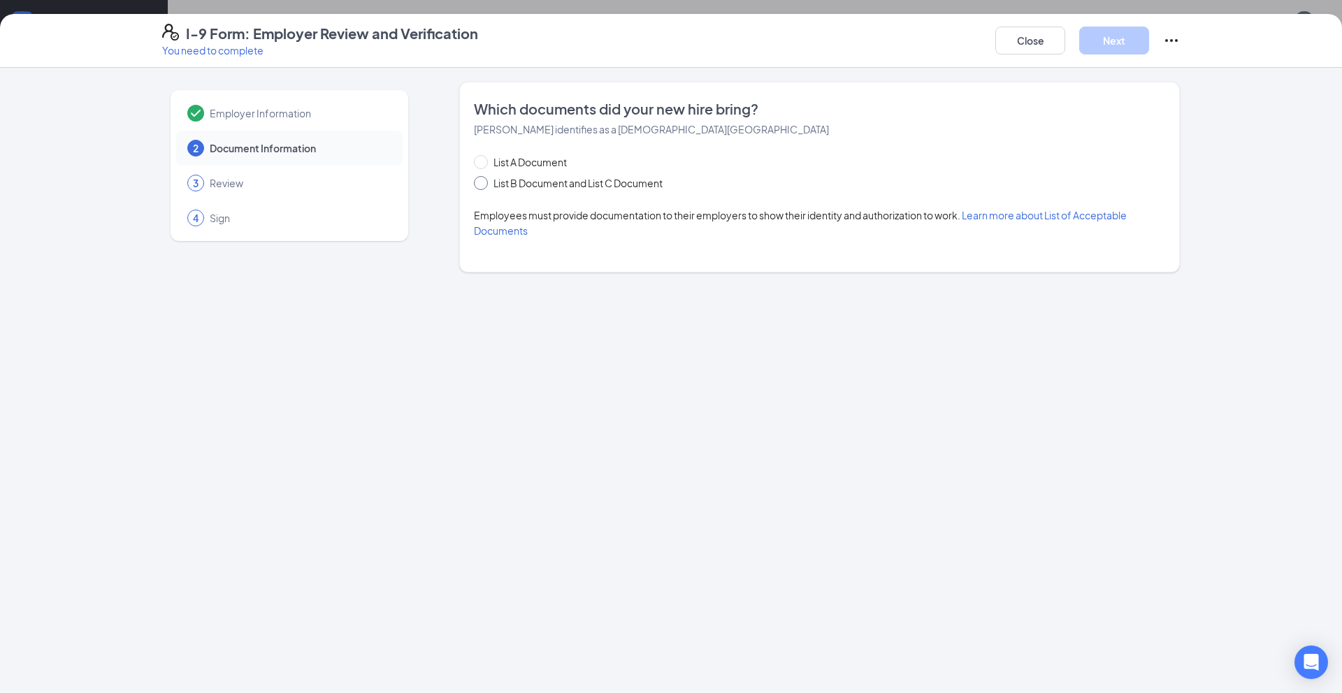
click at [538, 186] on span "List B Document and List C Document" at bounding box center [578, 182] width 180 height 15
click at [484, 186] on input "List B Document and List C Document" at bounding box center [479, 181] width 10 height 10
radio input "true"
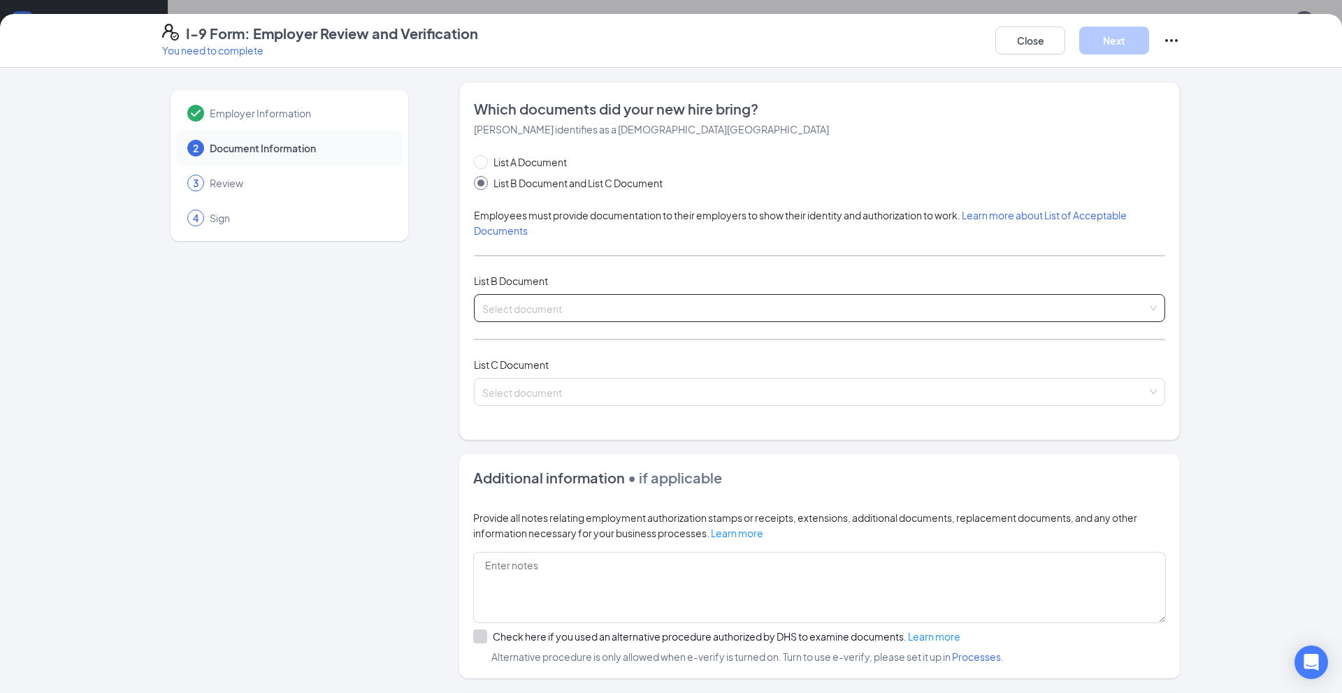
click at [525, 301] on input "search" at bounding box center [814, 305] width 664 height 21
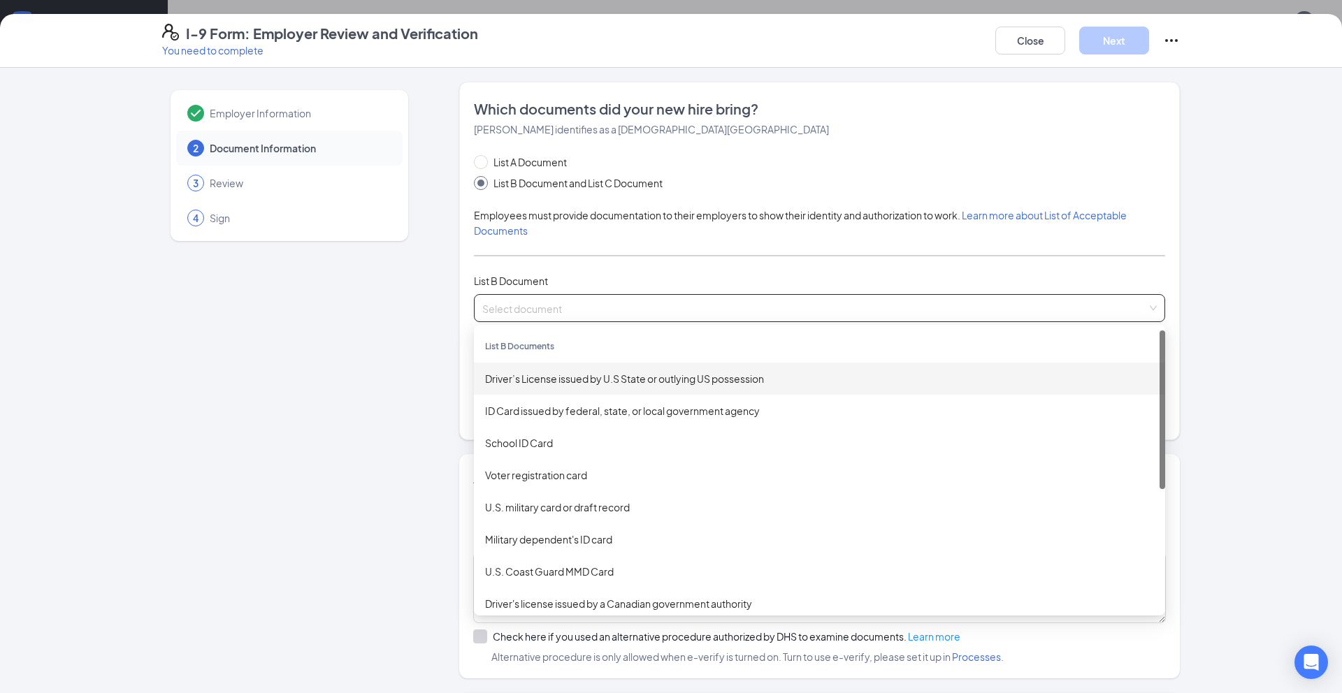
click at [583, 378] on div "Driver’s License issued by U.S State or outlying US possession" at bounding box center [819, 378] width 669 height 15
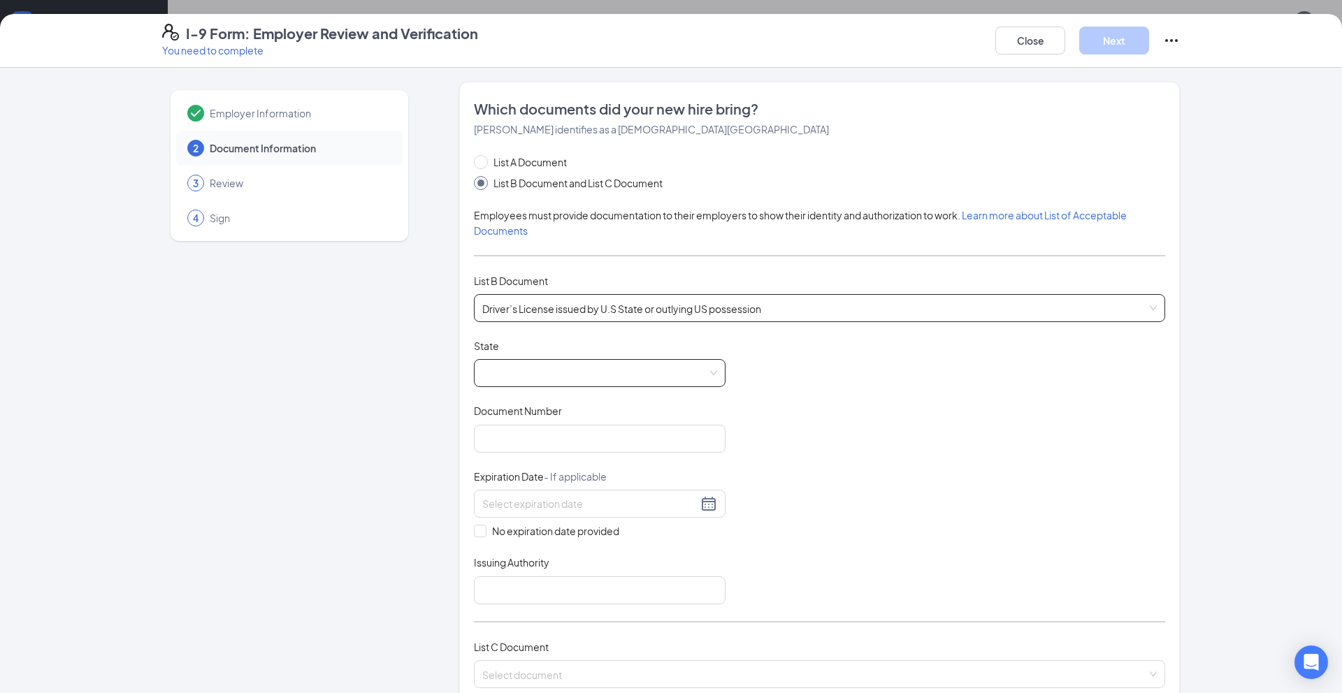
click at [583, 378] on span at bounding box center [599, 373] width 235 height 27
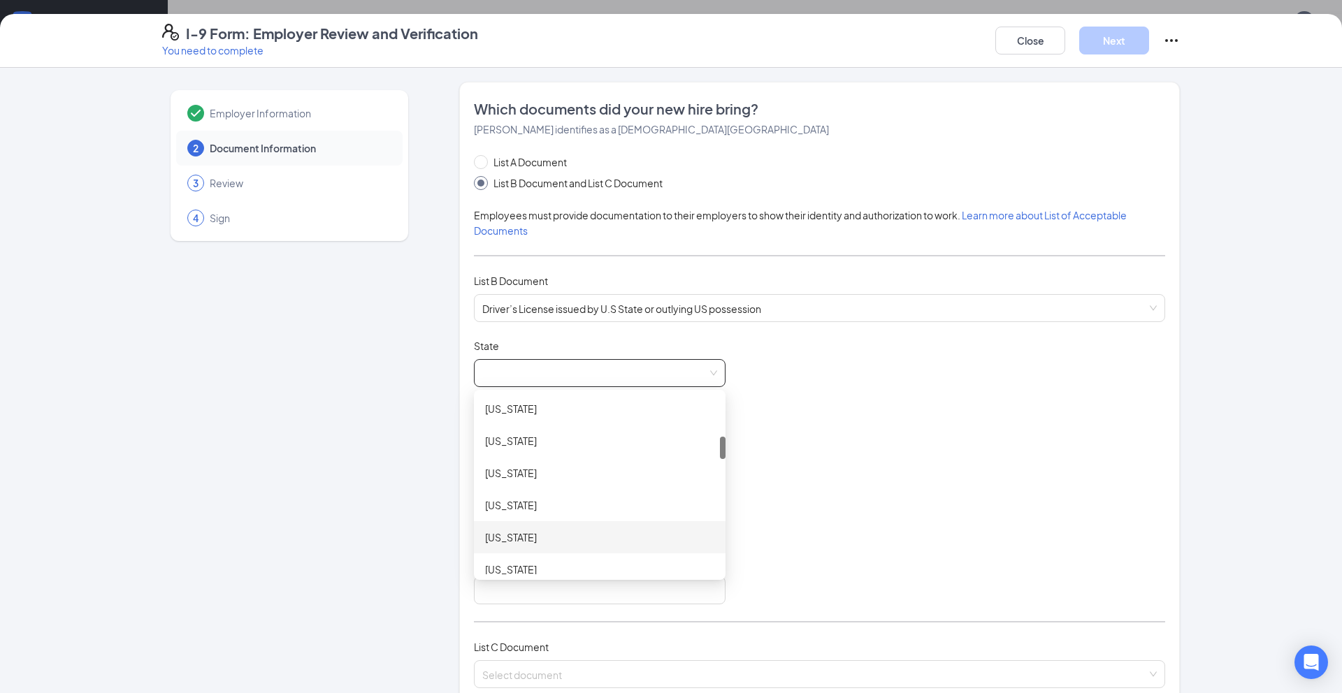
click at [502, 542] on div "[US_STATE]" at bounding box center [599, 537] width 229 height 15
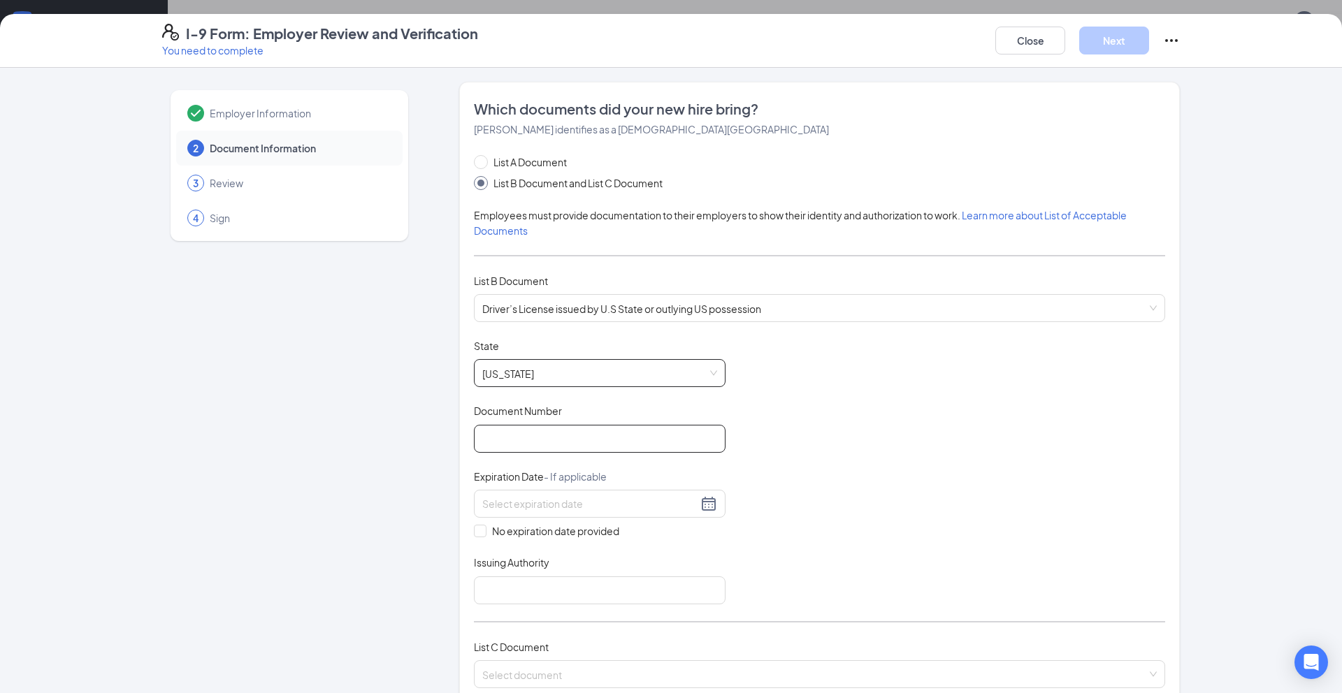
click at [521, 436] on input "Document Number" at bounding box center [600, 439] width 252 height 28
type input "a"
type input "AD004107C"
click at [545, 493] on div at bounding box center [600, 504] width 252 height 28
click at [596, 586] on div "4" at bounding box center [594, 586] width 17 height 17
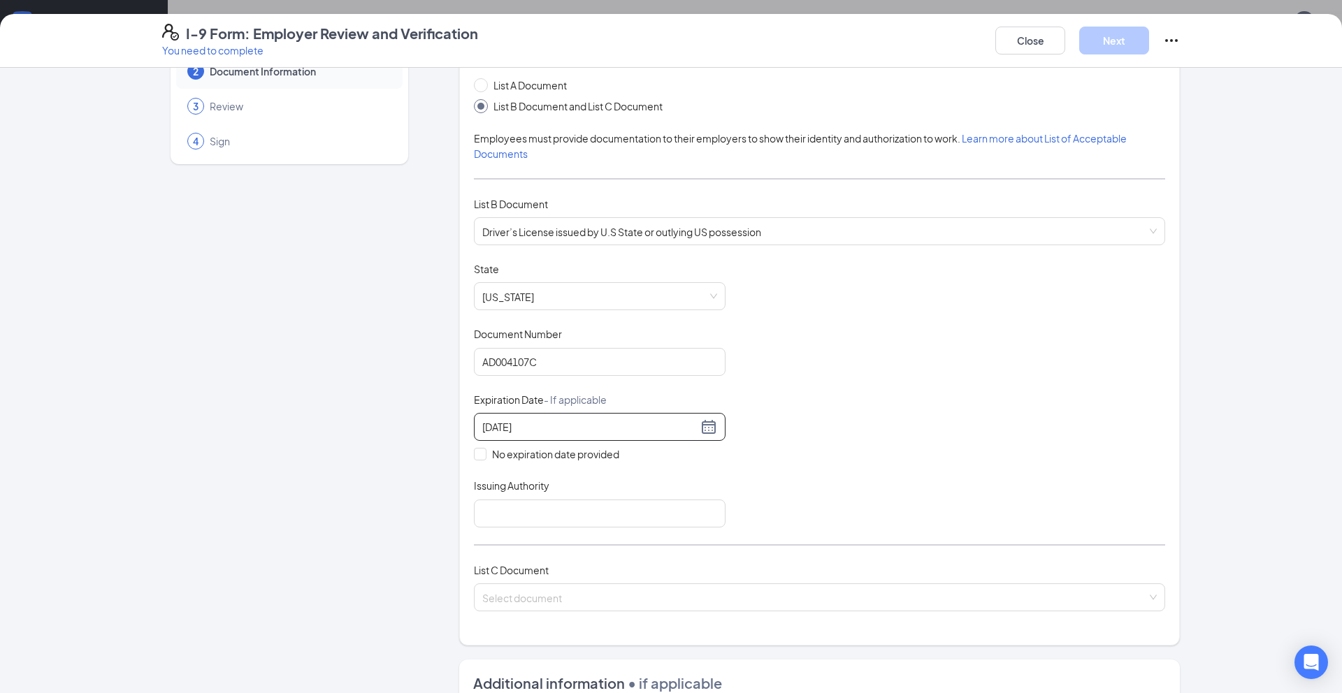
scroll to position [78, 0]
type input "[DATE]"
click at [527, 511] on input "Issuing Authority" at bounding box center [600, 513] width 252 height 28
type input "[US_STATE]"
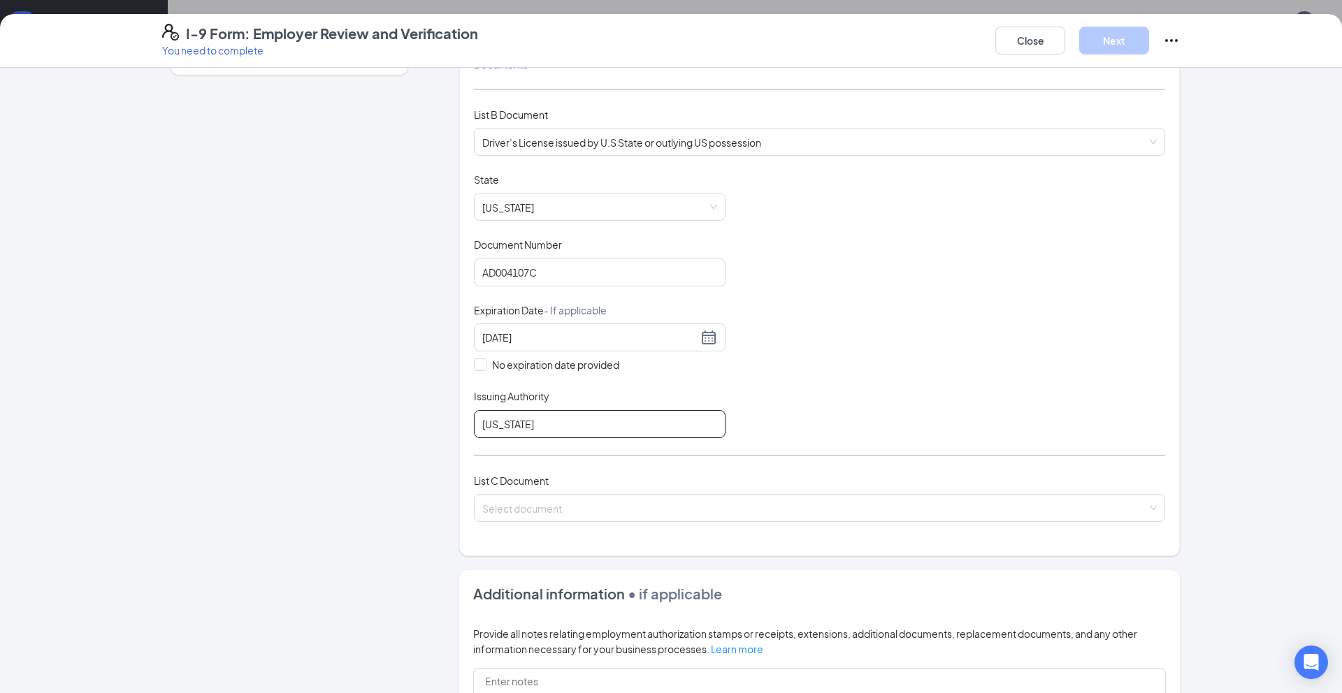
scroll to position [168, 0]
click at [563, 511] on input "search" at bounding box center [814, 503] width 664 height 21
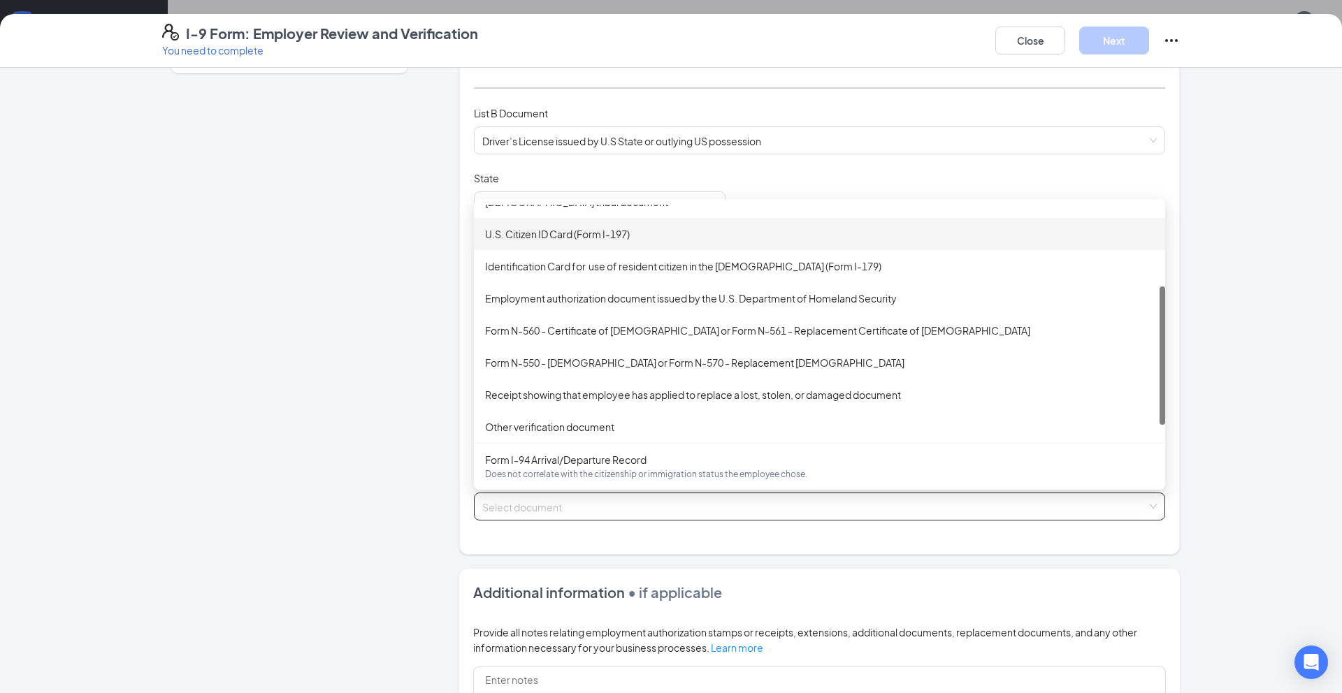
scroll to position [263, 0]
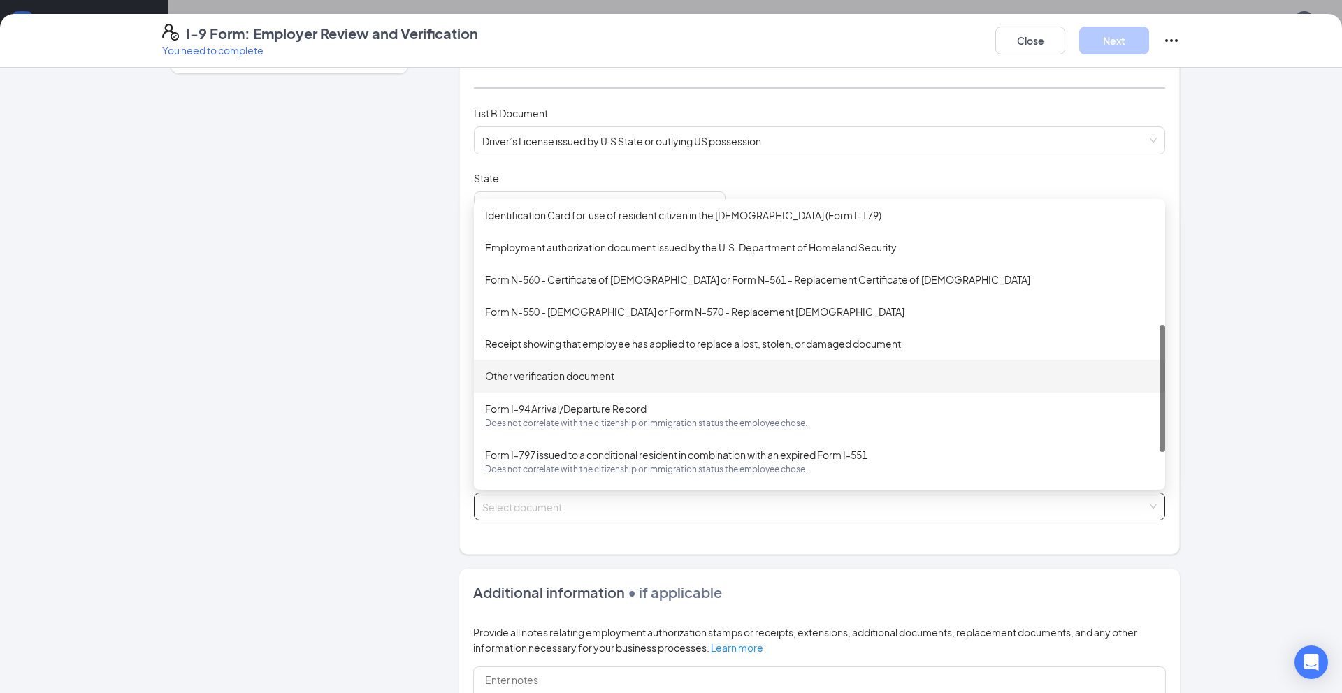
click at [553, 376] on div "Other verification document" at bounding box center [819, 375] width 669 height 15
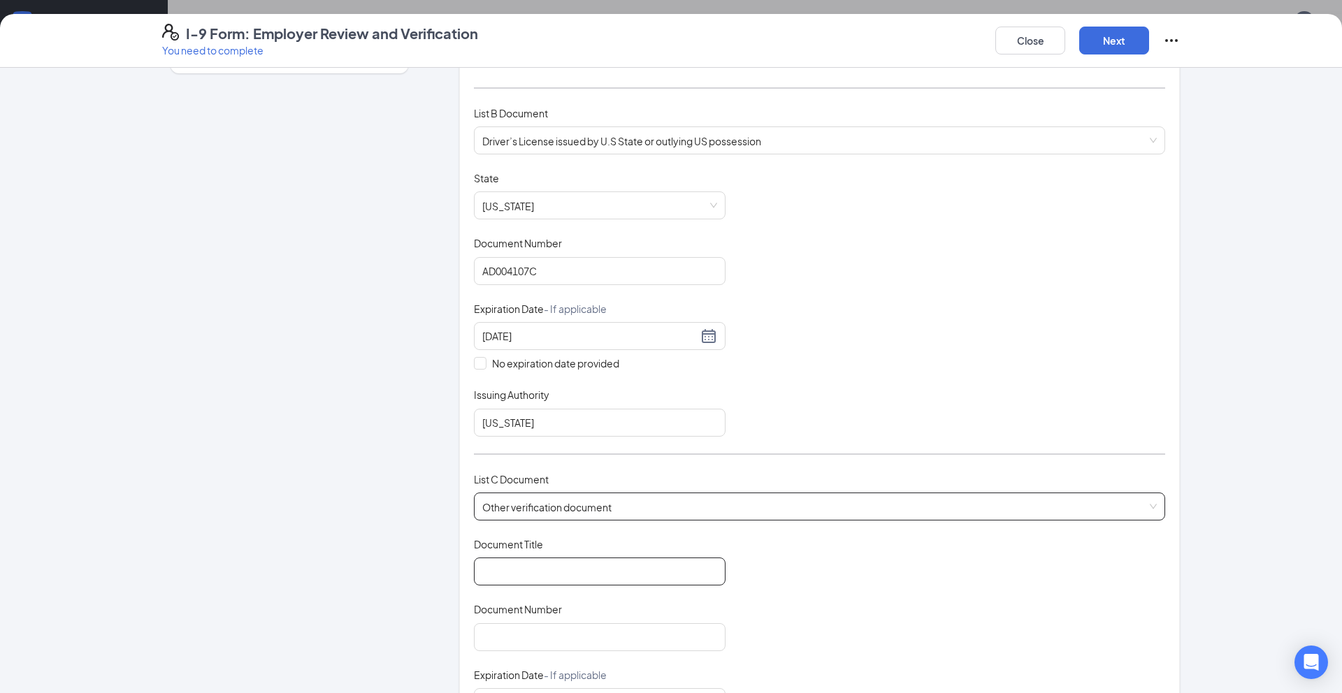
click at [553, 562] on input "Document Title" at bounding box center [600, 572] width 252 height 28
type input "School ID Card"
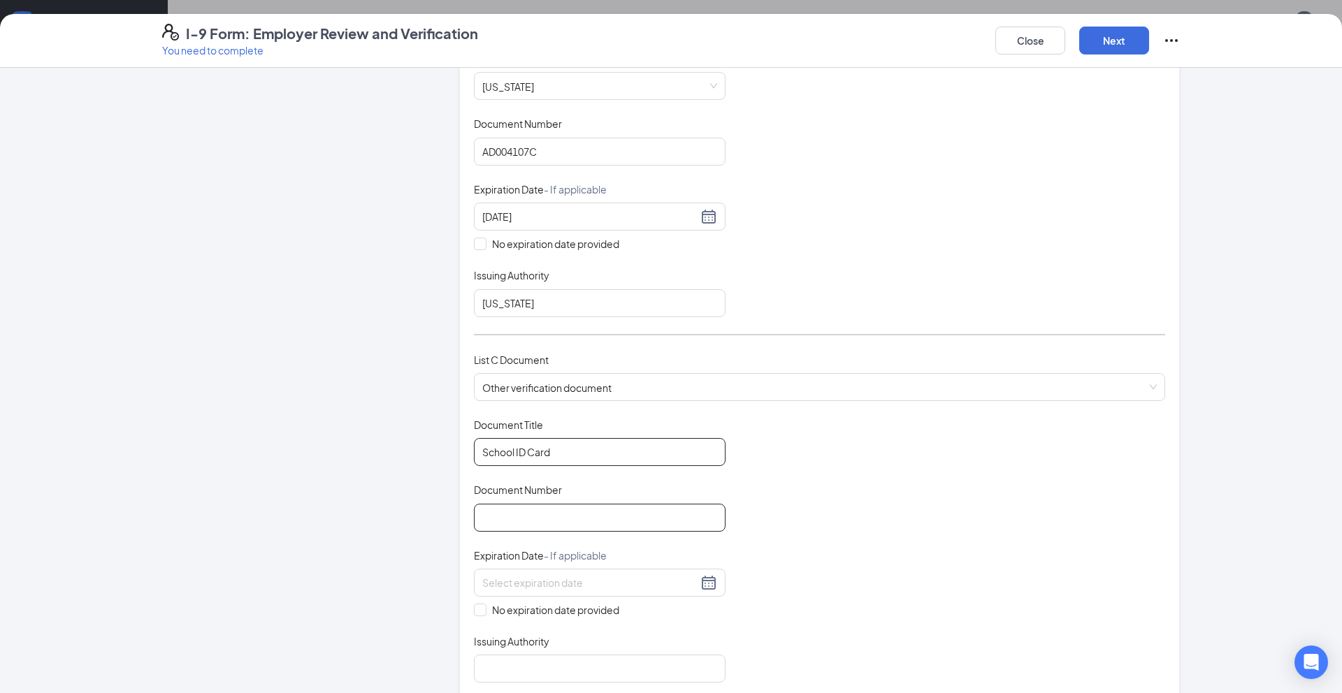
scroll to position [288, 0]
click at [568, 522] on input "Document Number" at bounding box center [600, 517] width 252 height 28
type input "640443400"
click at [481, 606] on input "No expiration date provided" at bounding box center [479, 608] width 10 height 10
checkbox input "true"
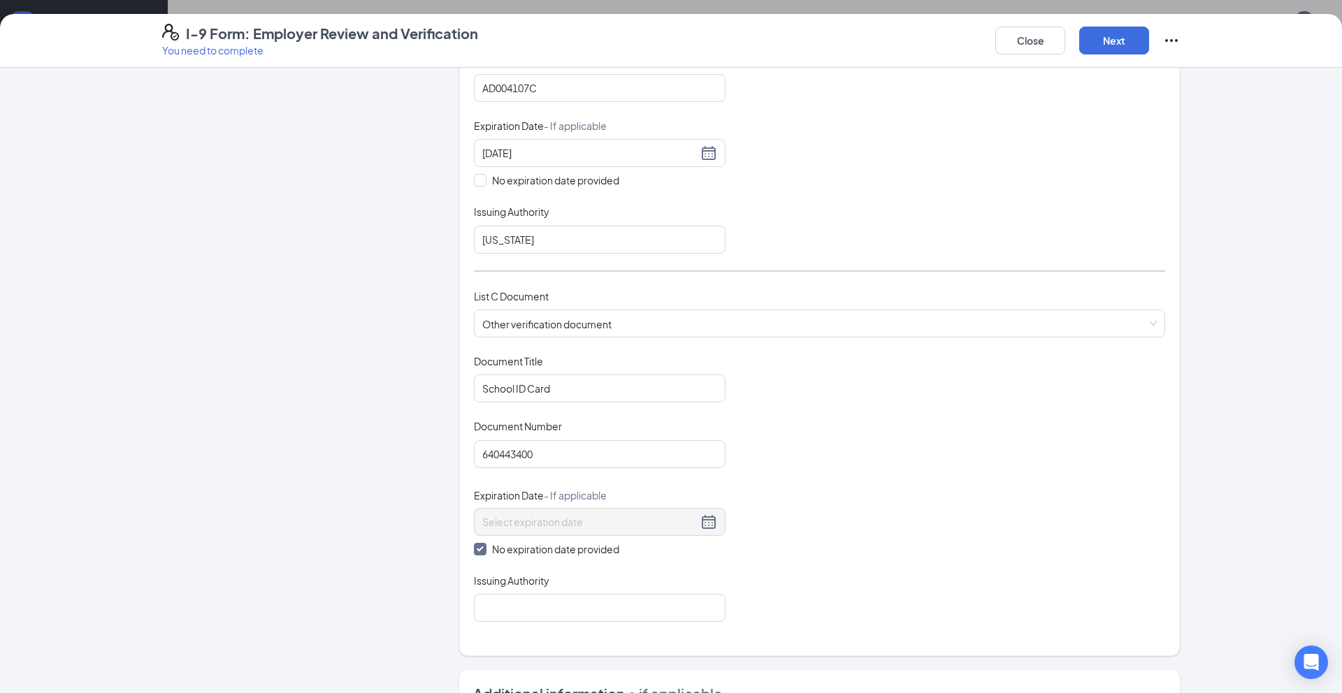
scroll to position [371, 0]
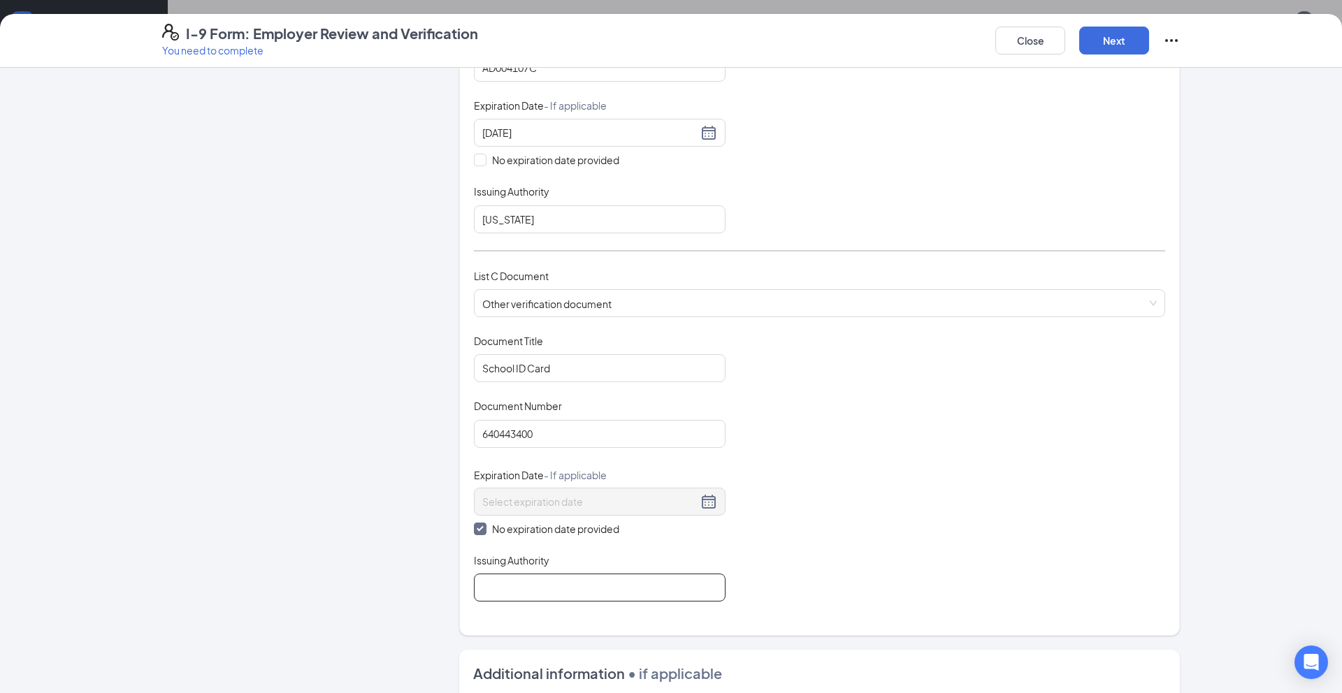
click at [500, 591] on input "Issuing Authority" at bounding box center [600, 588] width 252 height 28
type input "BYU-I"
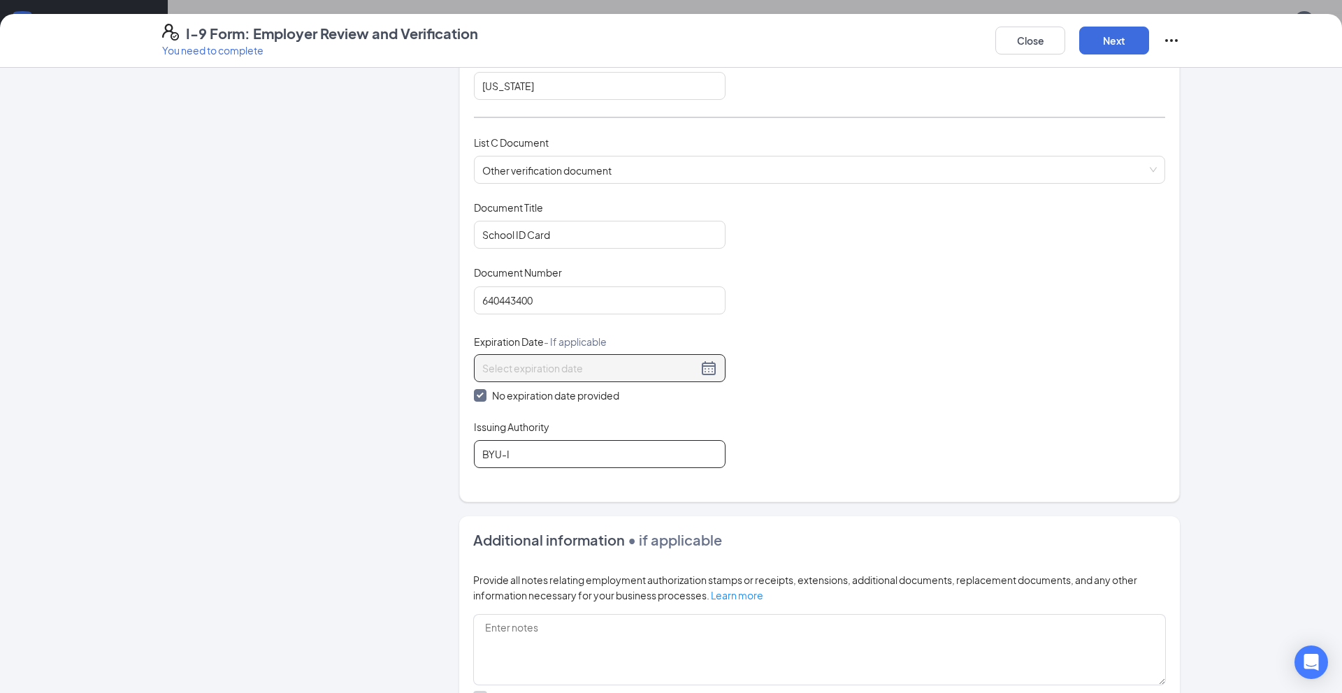
scroll to position [699, 0]
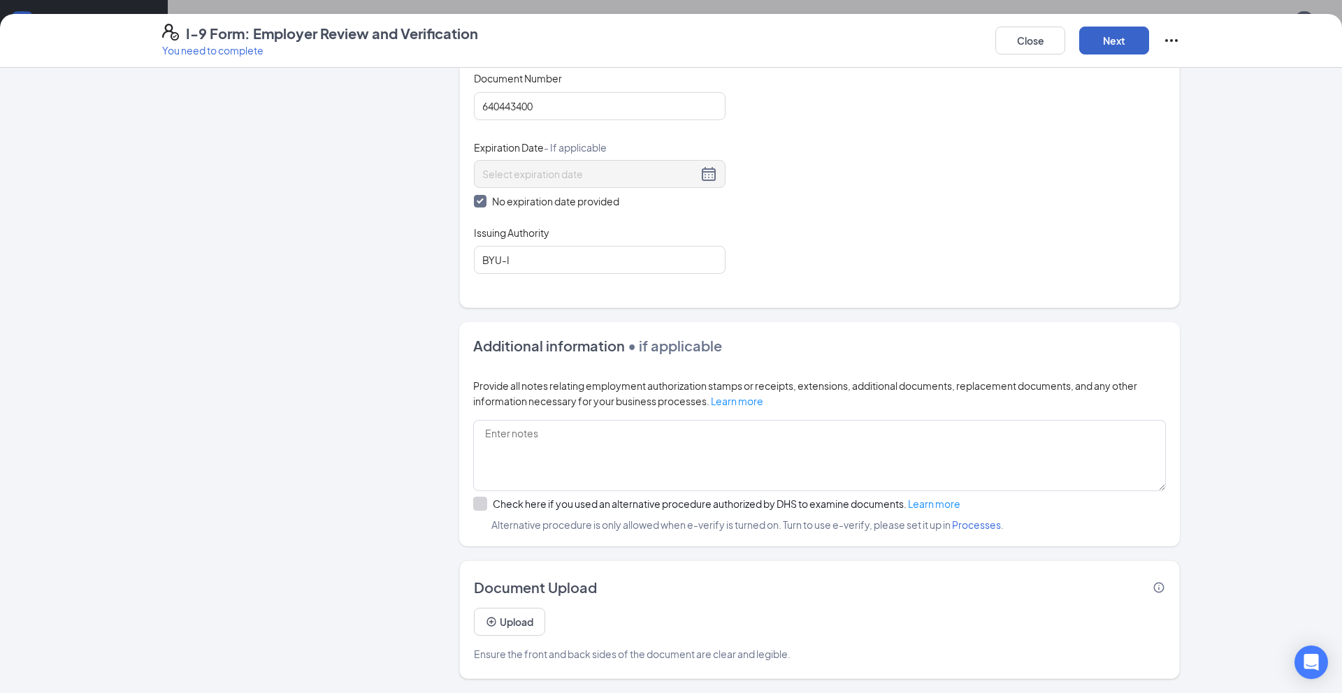
click at [1114, 40] on button "Next" at bounding box center [1114, 41] width 70 height 28
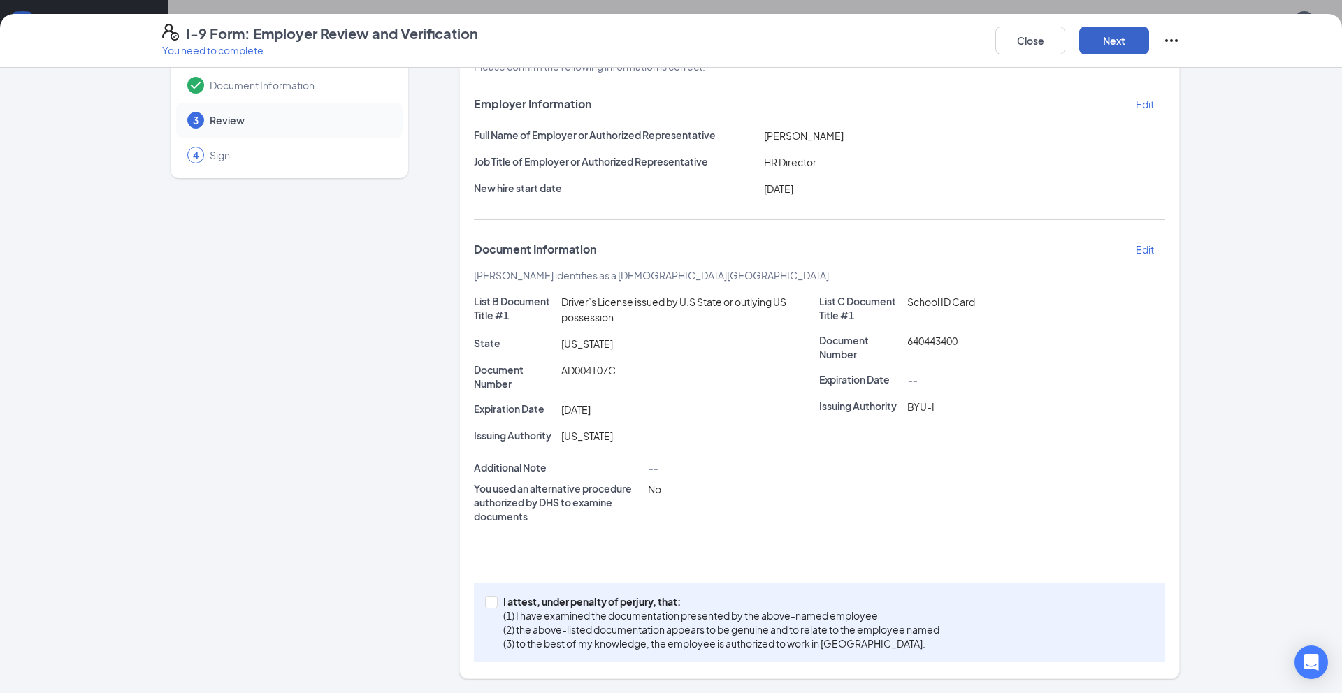
scroll to position [63, 0]
drag, startPoint x: 492, startPoint y: 607, endPoint x: 646, endPoint y: 484, distance: 197.3
click at [493, 607] on span at bounding box center [491, 602] width 13 height 13
click at [493, 606] on input "I attest, under penalty of [PERSON_NAME], that: (1) I have examined the documen…" at bounding box center [490, 601] width 10 height 10
checkbox input "true"
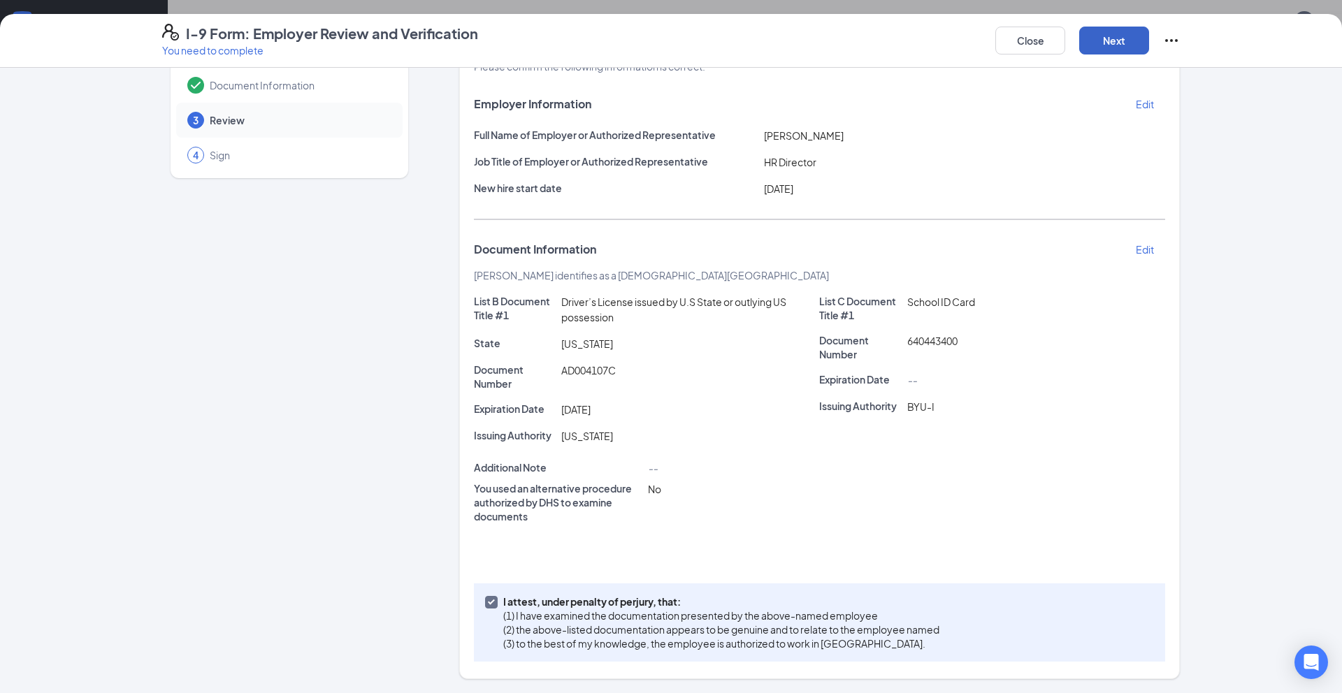
click at [1103, 38] on button "Next" at bounding box center [1114, 41] width 70 height 28
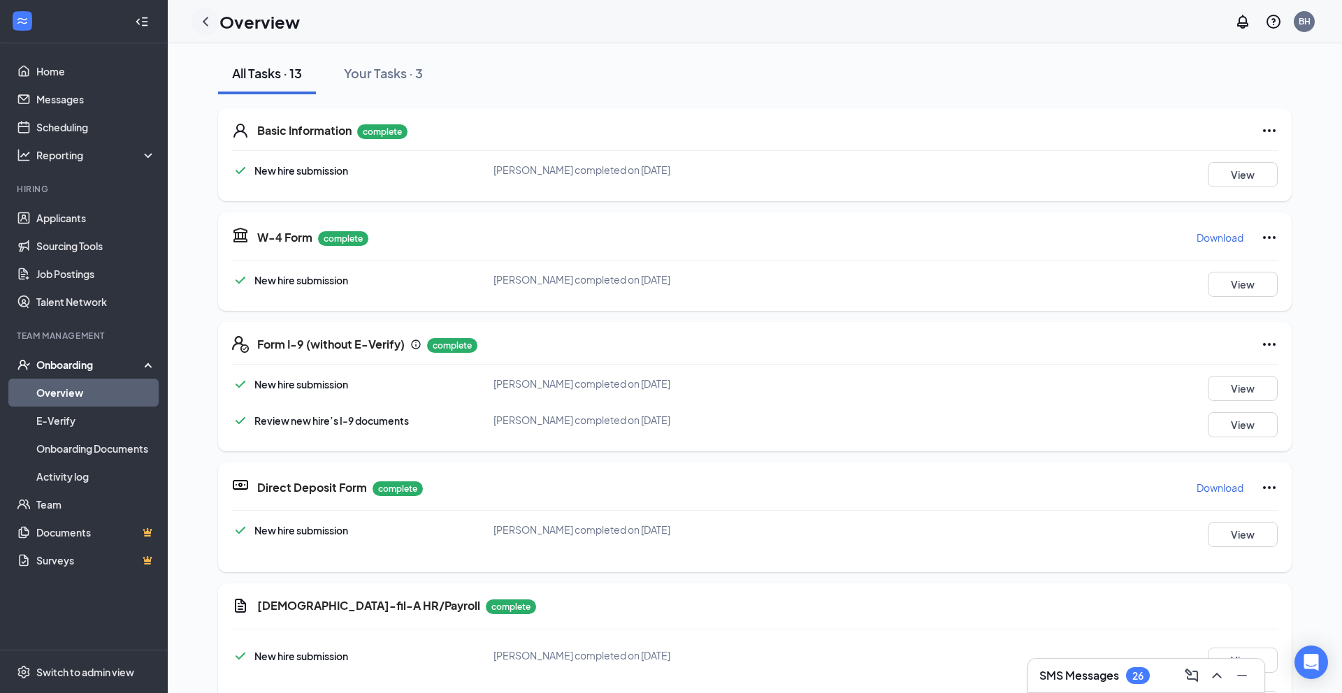
click at [205, 17] on icon "ChevronLeft" at bounding box center [205, 21] width 17 height 17
